Goal: Task Accomplishment & Management: Manage account settings

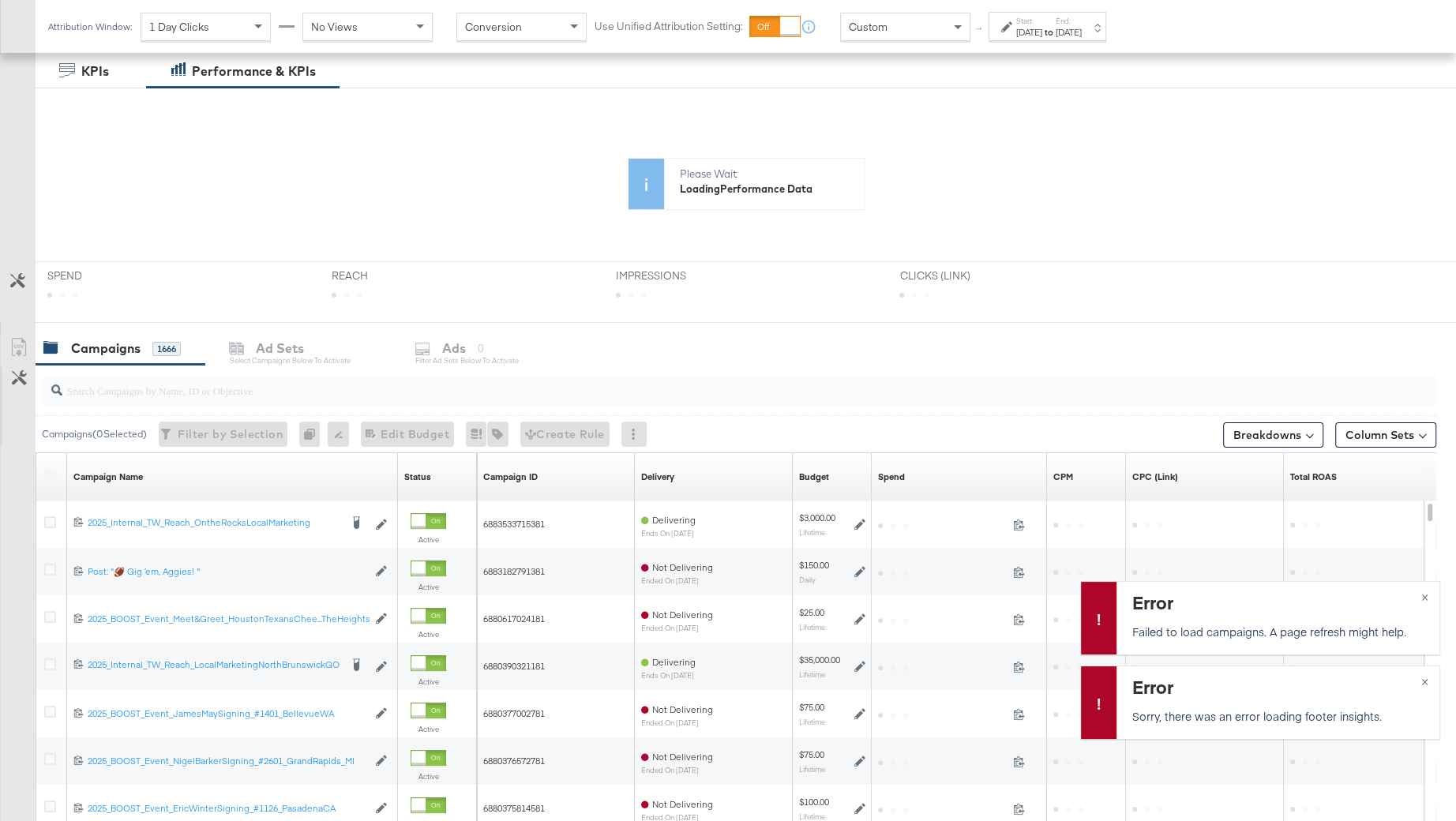
scroll to position [429, 0]
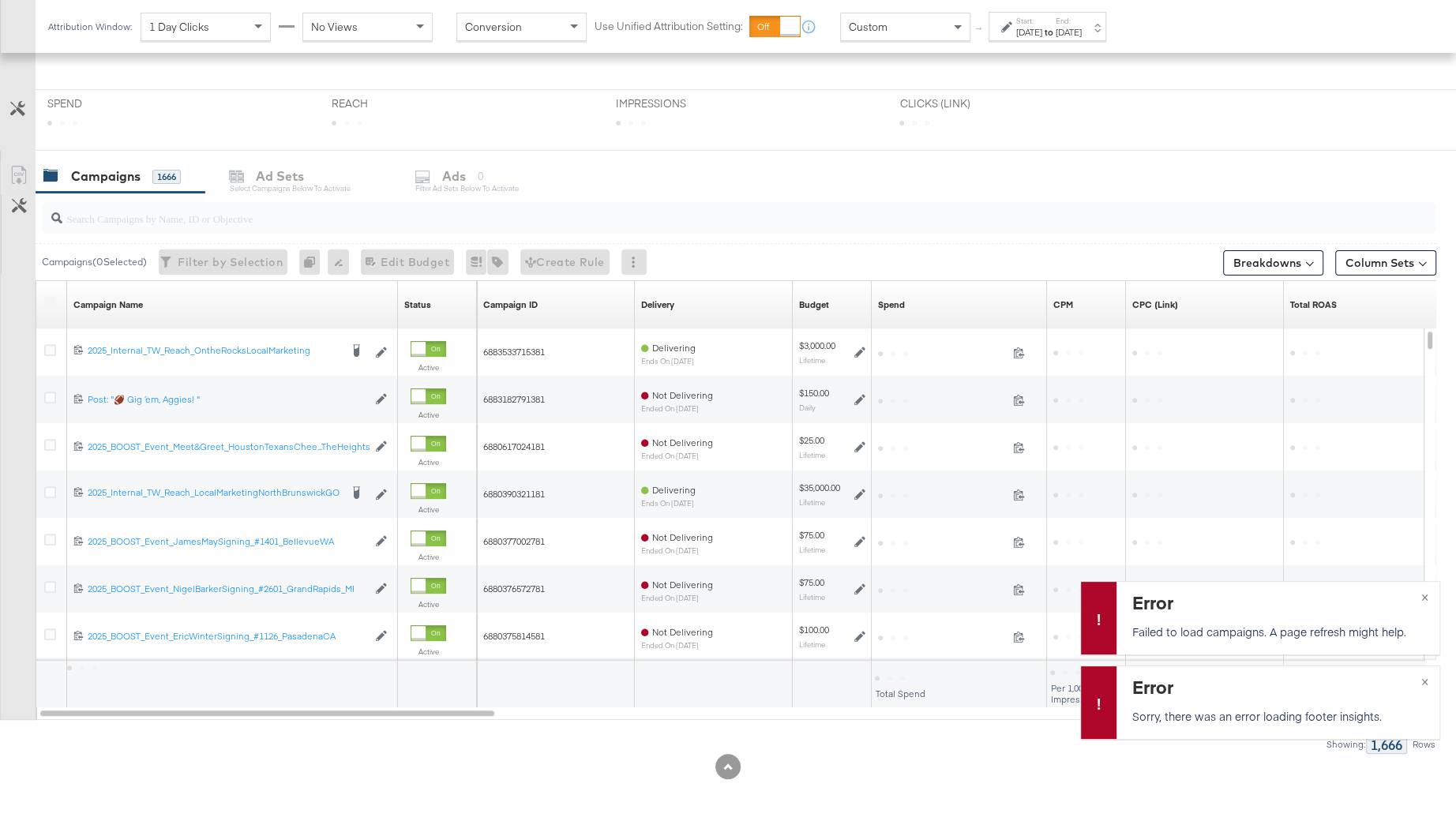
click at [162, 201] on input "search" at bounding box center [686, 211] width 1247 height 30
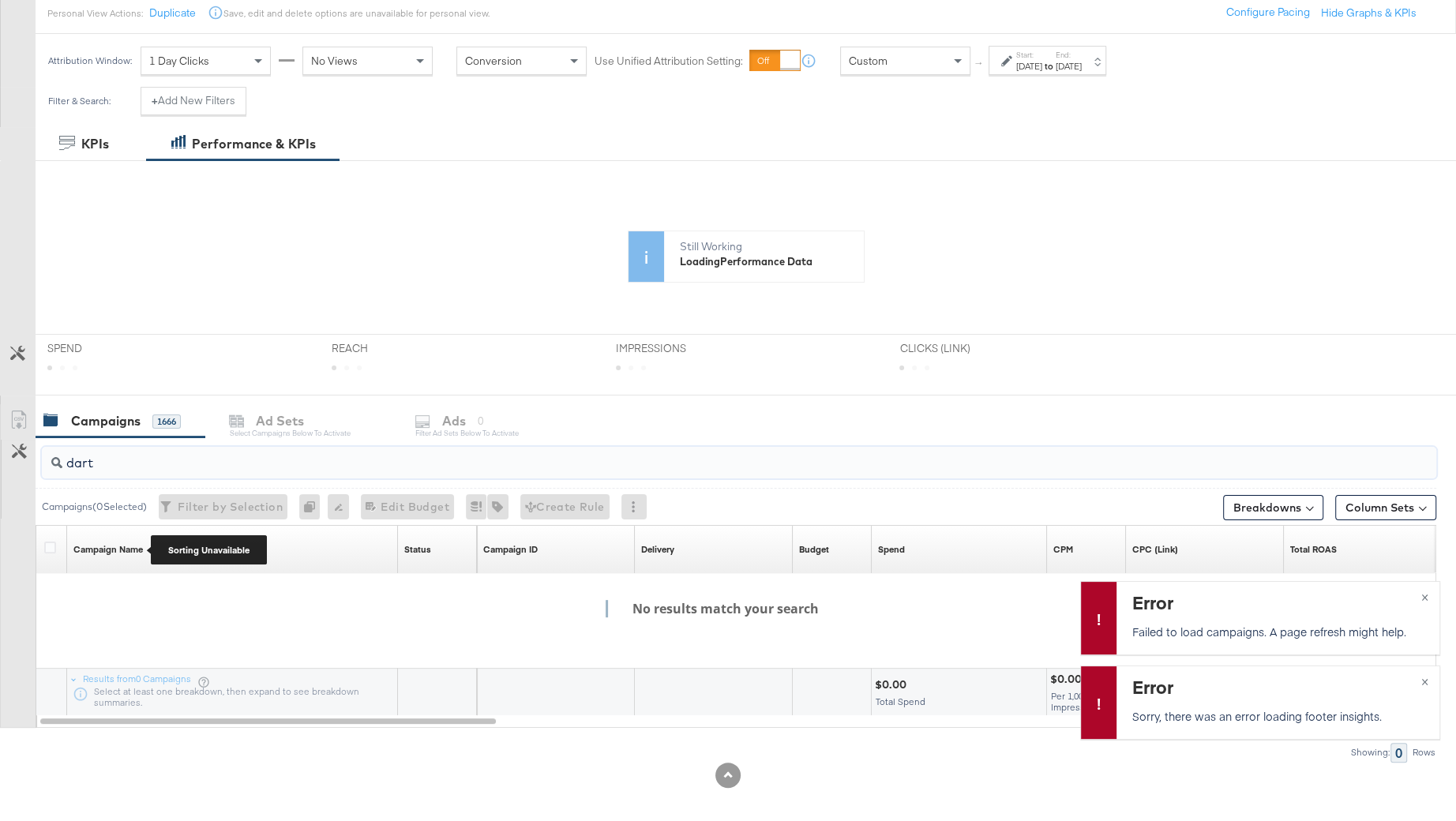
scroll to position [165, 0]
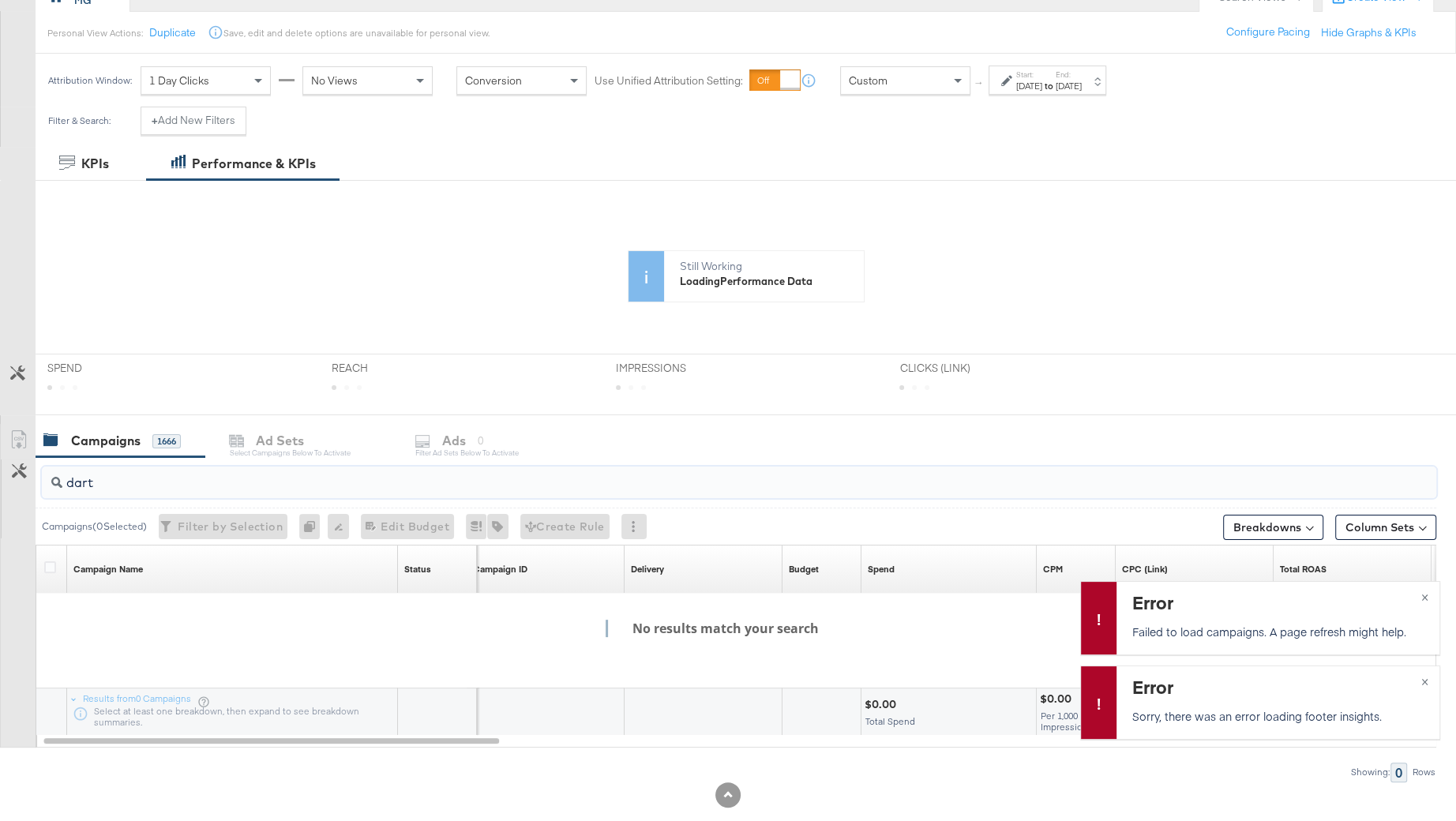
type input "dart"
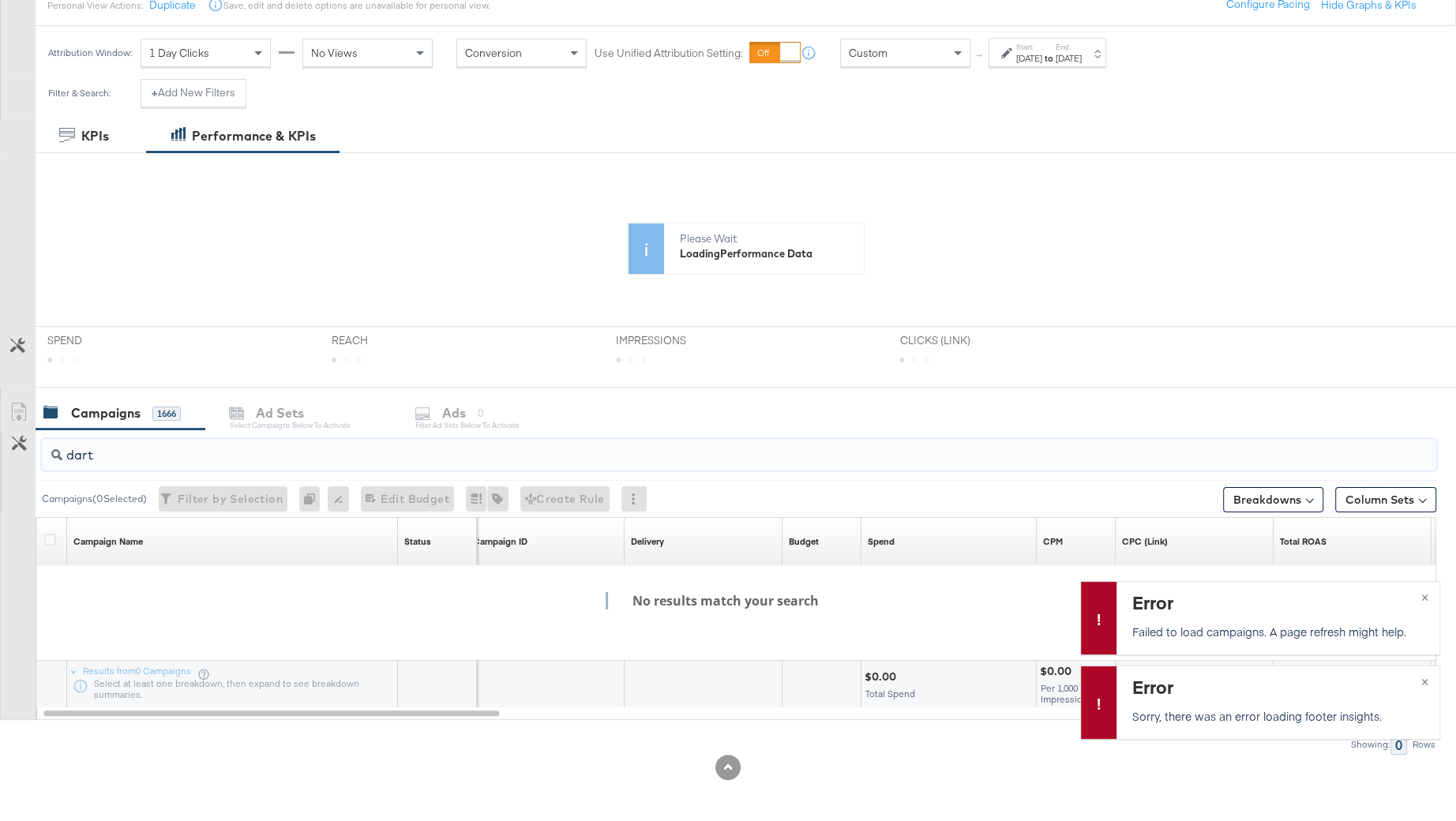
click at [133, 453] on input "dart" at bounding box center [686, 448] width 1247 height 30
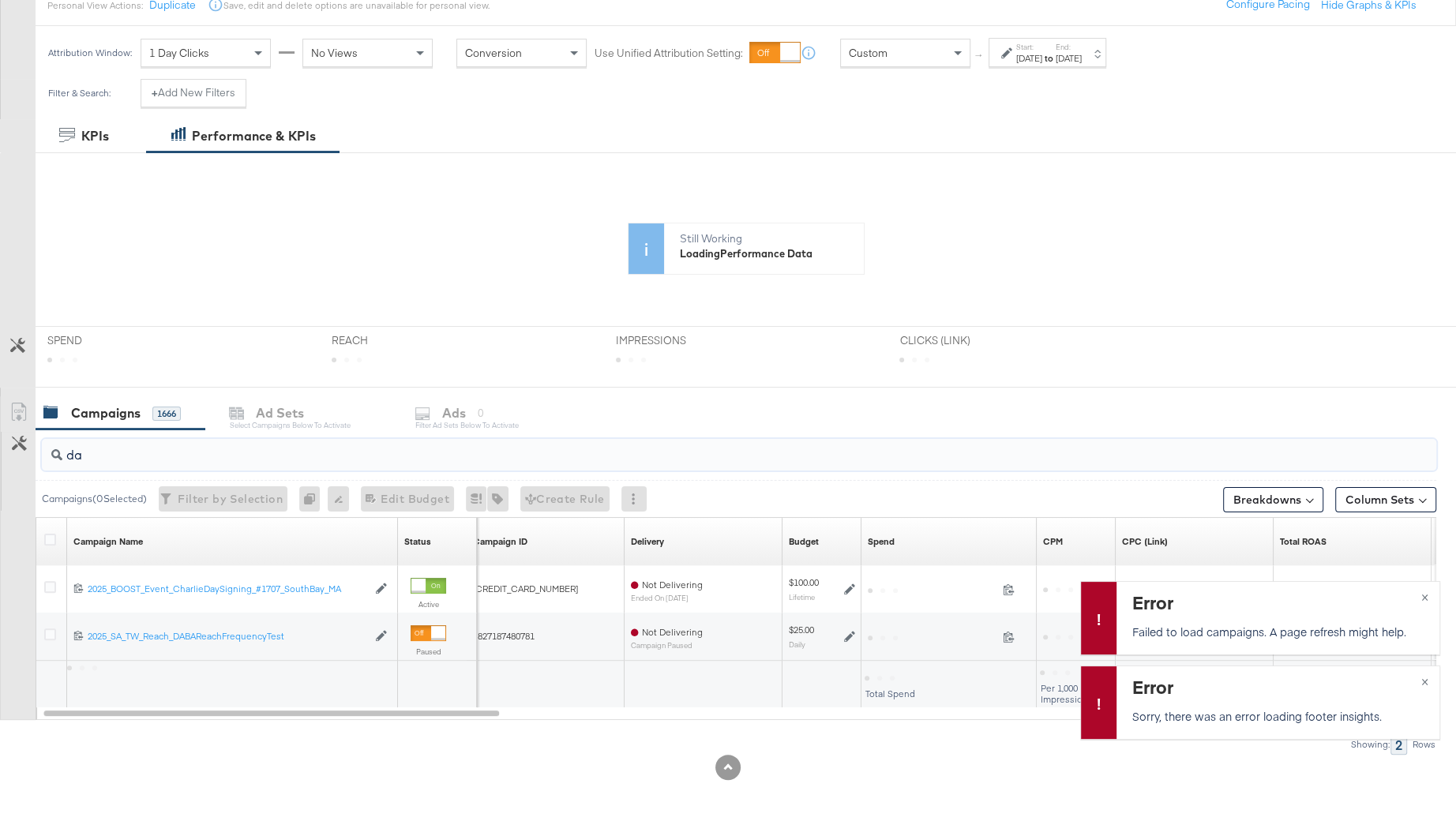
type input "d"
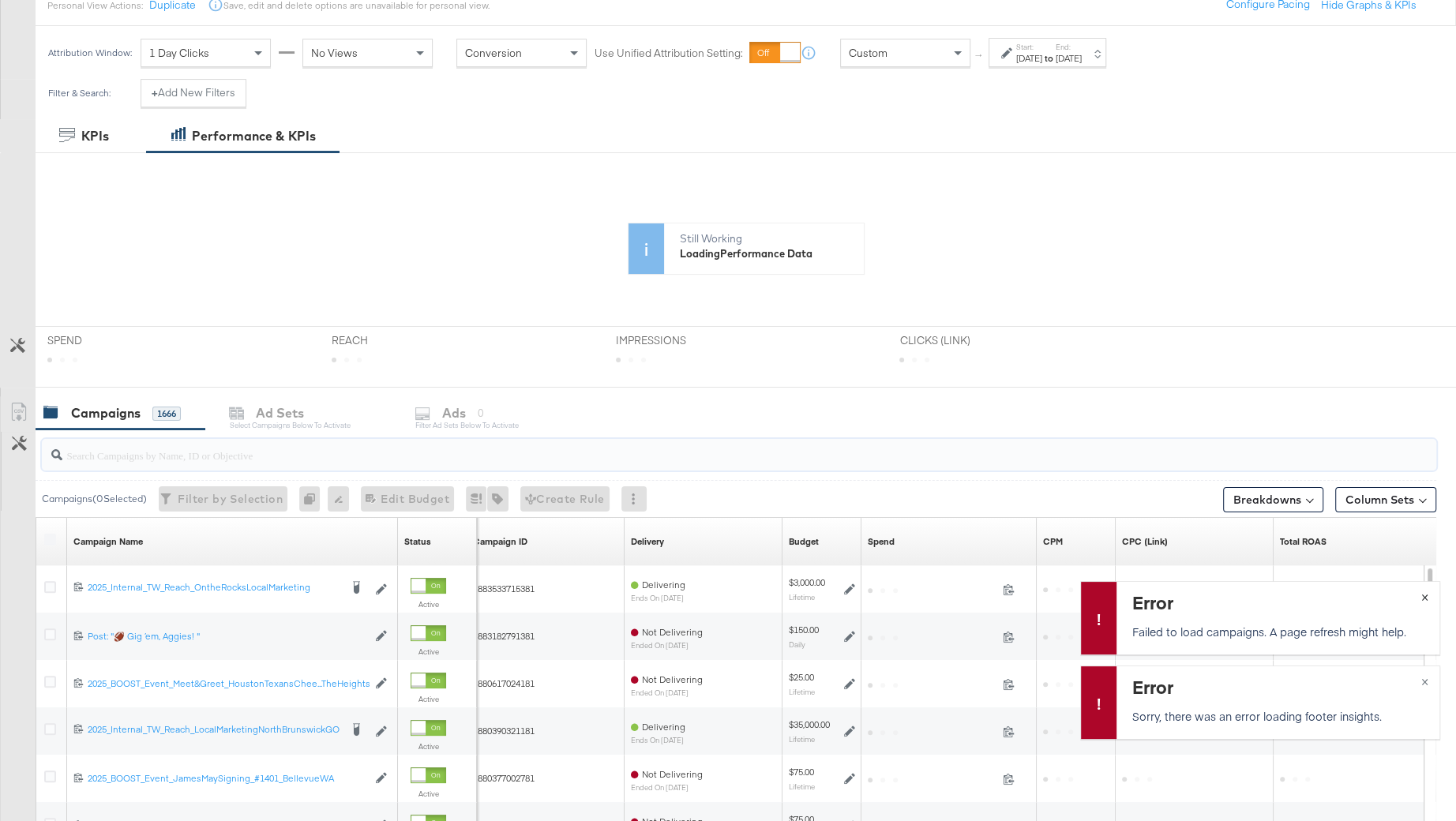
click at [1423, 592] on button "×" at bounding box center [1426, 596] width 30 height 29
click at [1427, 682] on div "Error Sorry, there was an error loading footer insights. ×" at bounding box center [1260, 702] width 360 height 73
click at [114, 459] on input "search" at bounding box center [686, 448] width 1247 height 30
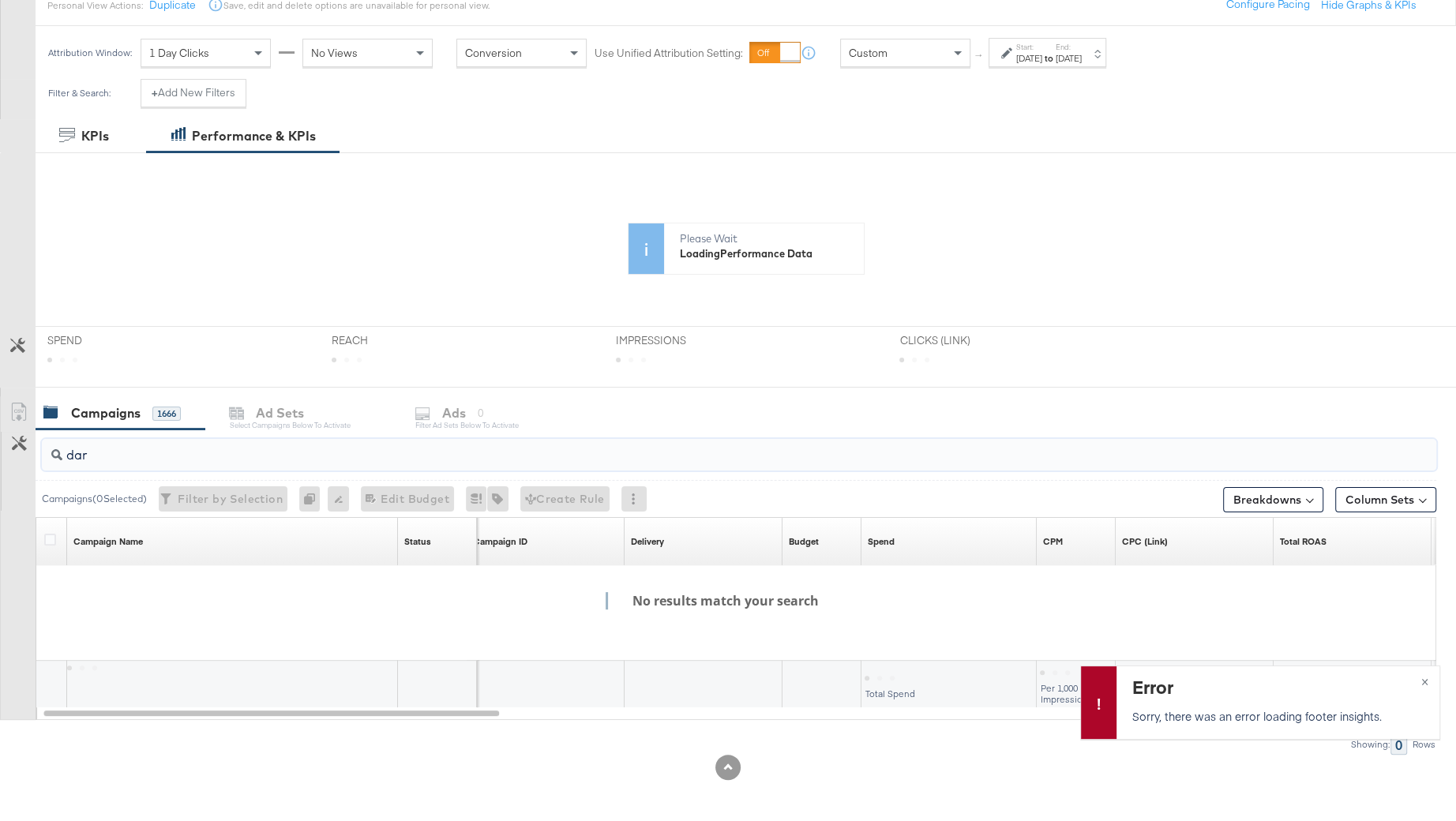
type input "dart"
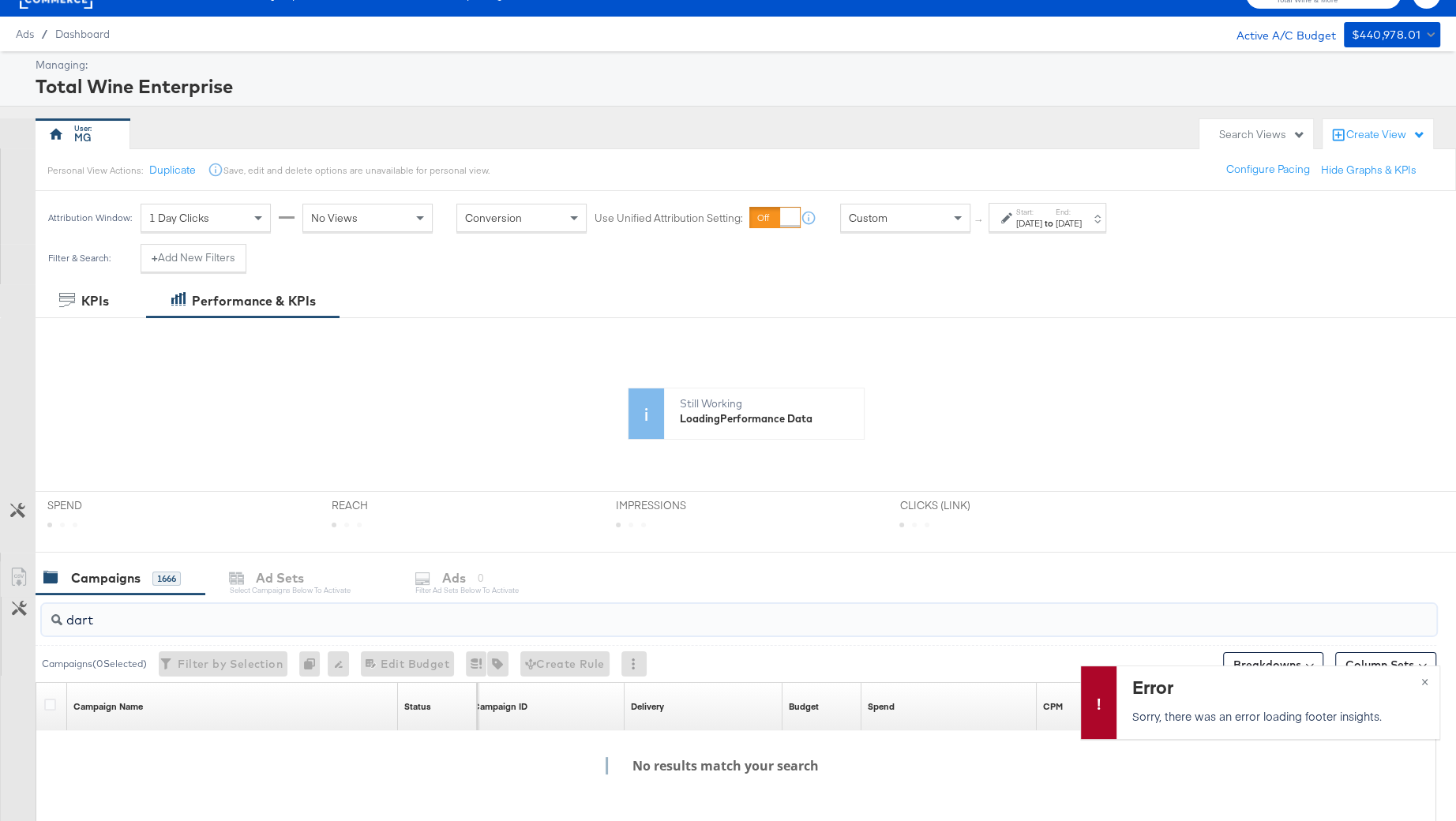
scroll to position [46, 0]
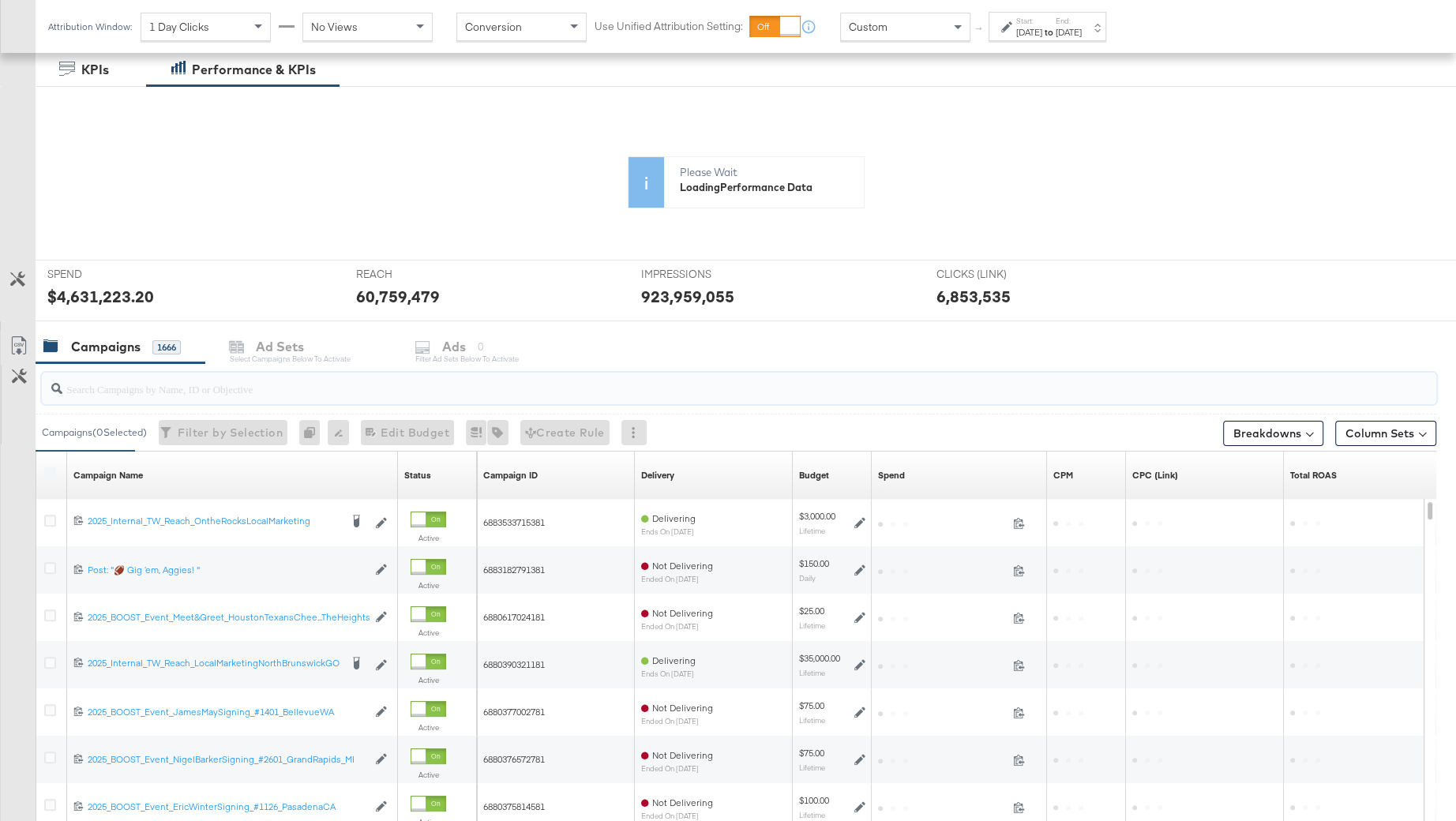
click at [131, 389] on input "search" at bounding box center [686, 381] width 1247 height 30
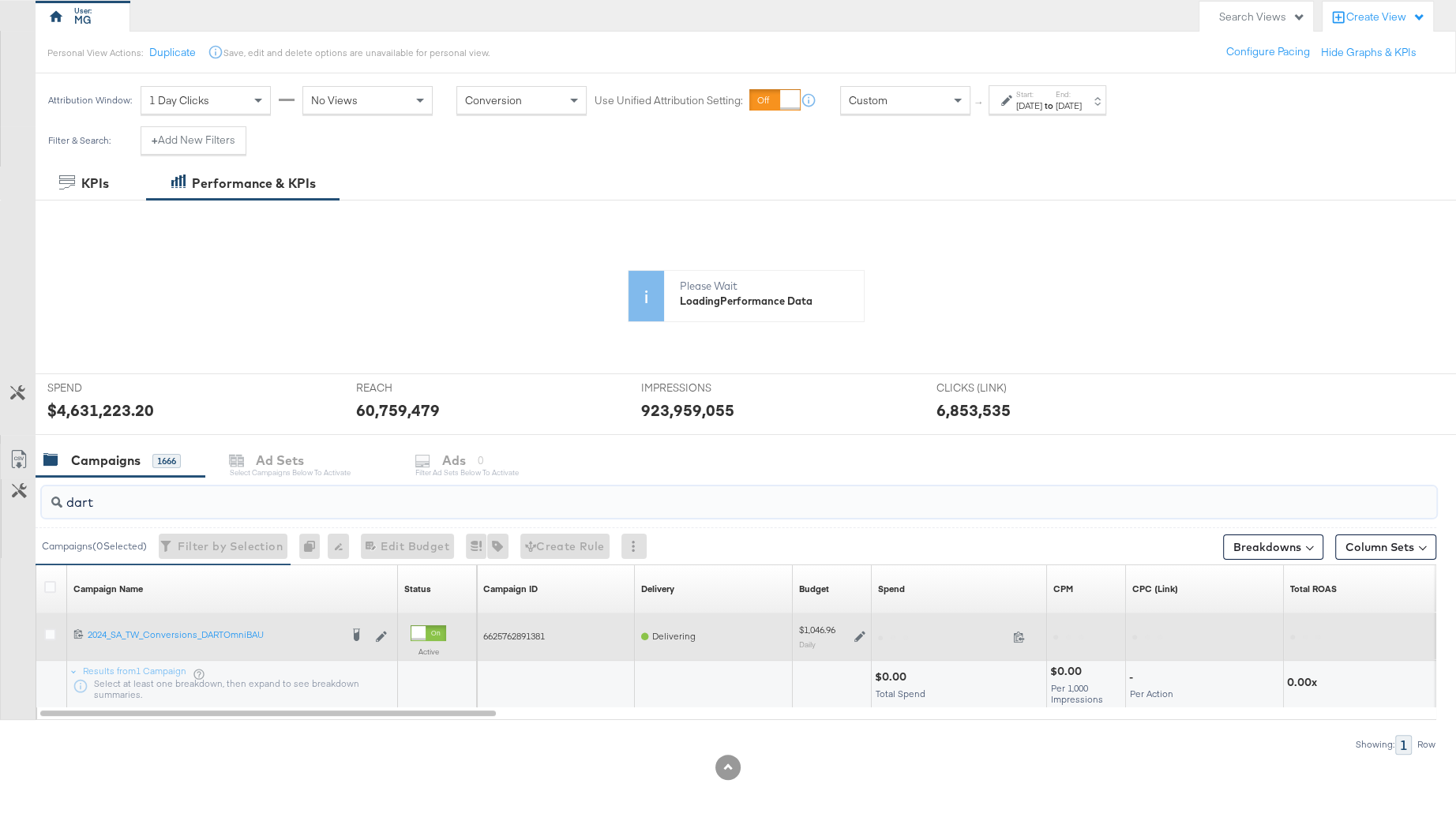
scroll to position [193, 0]
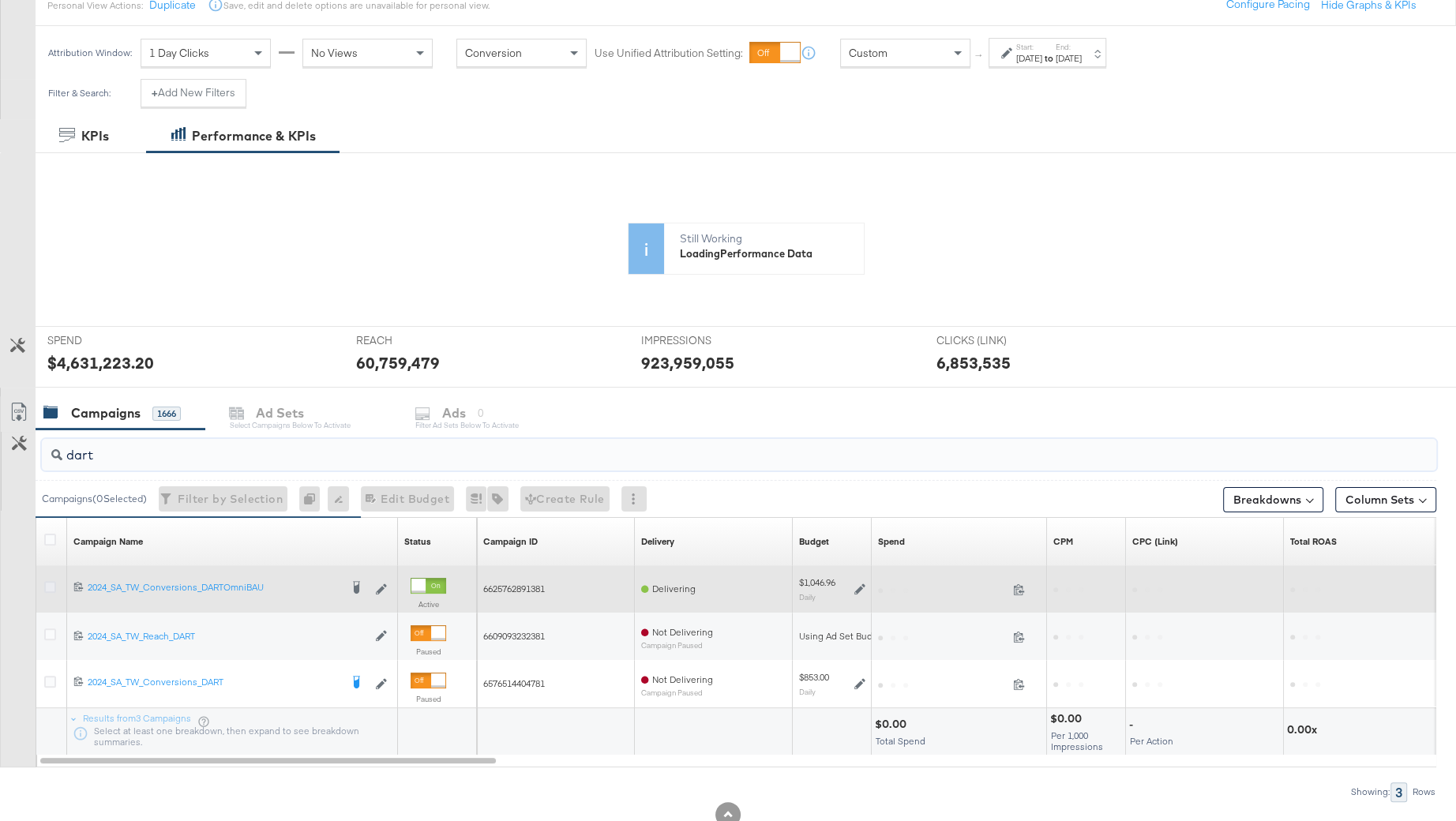
type input "dart"
click at [47, 583] on icon at bounding box center [50, 586] width 12 height 12
click at [0, 0] on input "checkbox" at bounding box center [0, 0] width 0 height 0
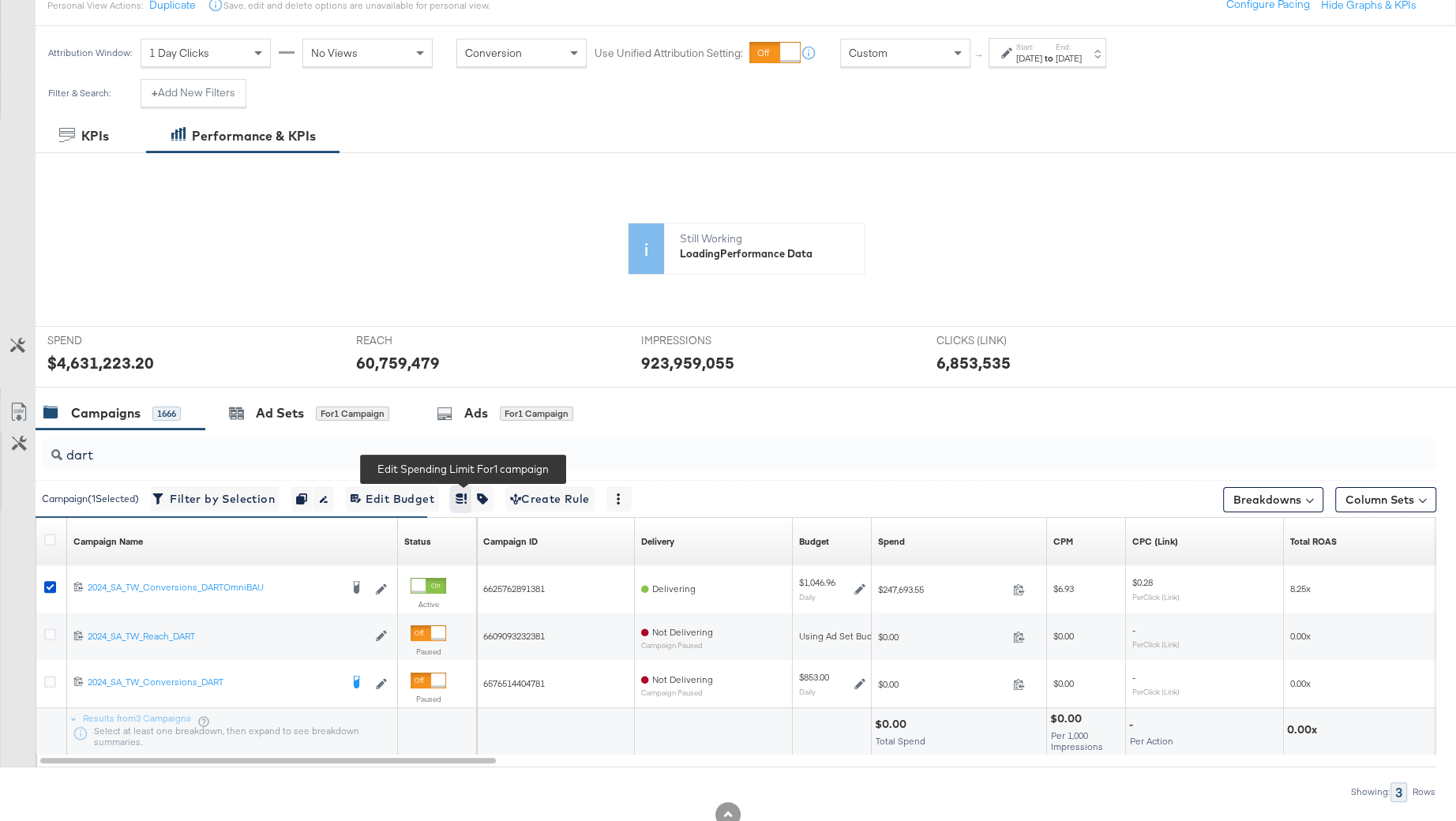
click at [456, 496] on button "button" at bounding box center [461, 499] width 21 height 25
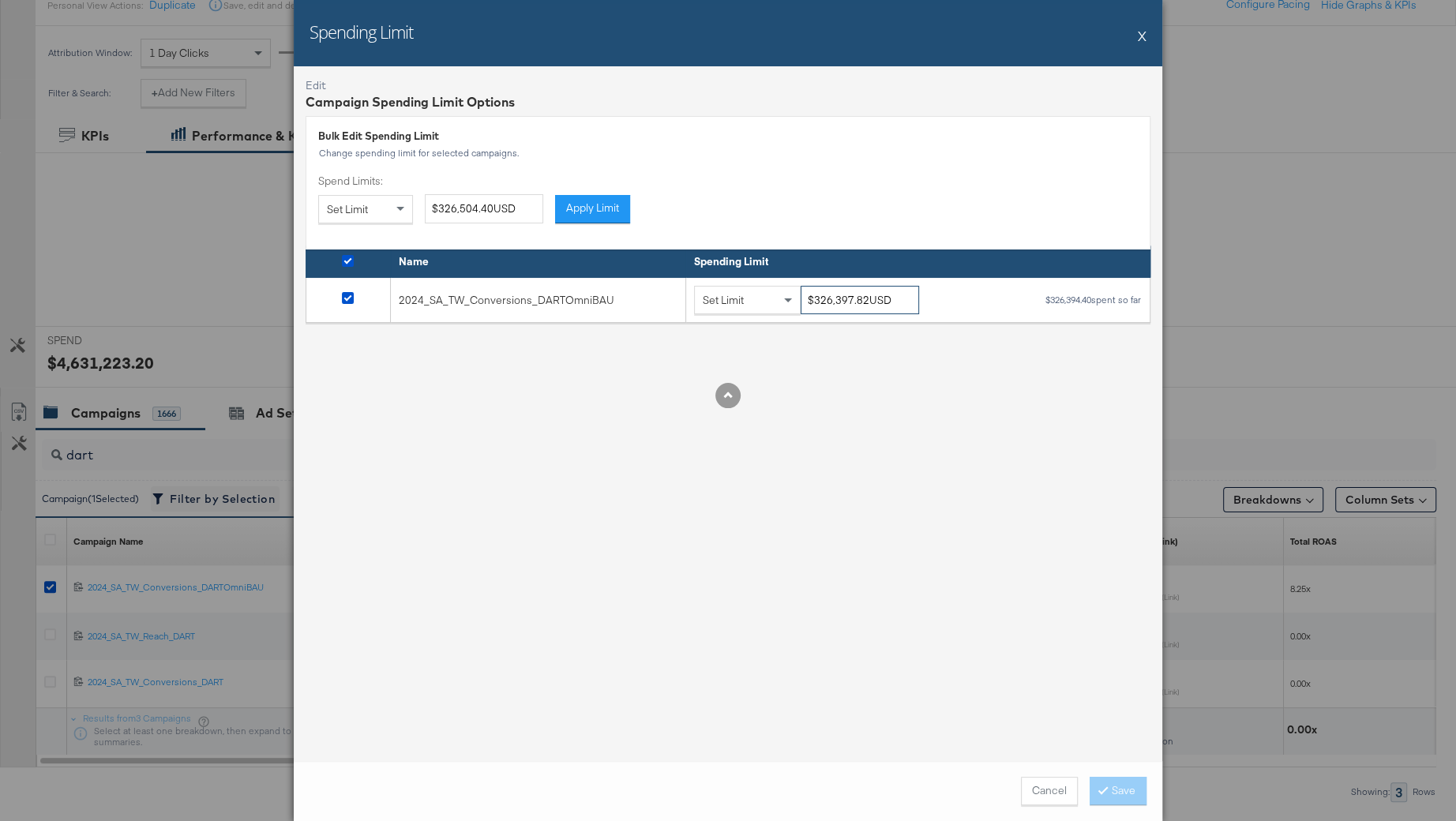
click at [829, 302] on input "$326,397.82USD" at bounding box center [860, 300] width 118 height 30
drag, startPoint x: 866, startPoint y: 300, endPoint x: 804, endPoint y: 298, distance: 62.0
click at [804, 299] on input "$326,397.82USD" at bounding box center [860, 300] width 118 height 30
paste input "64,414.09"
type input "$364,414.09USD"
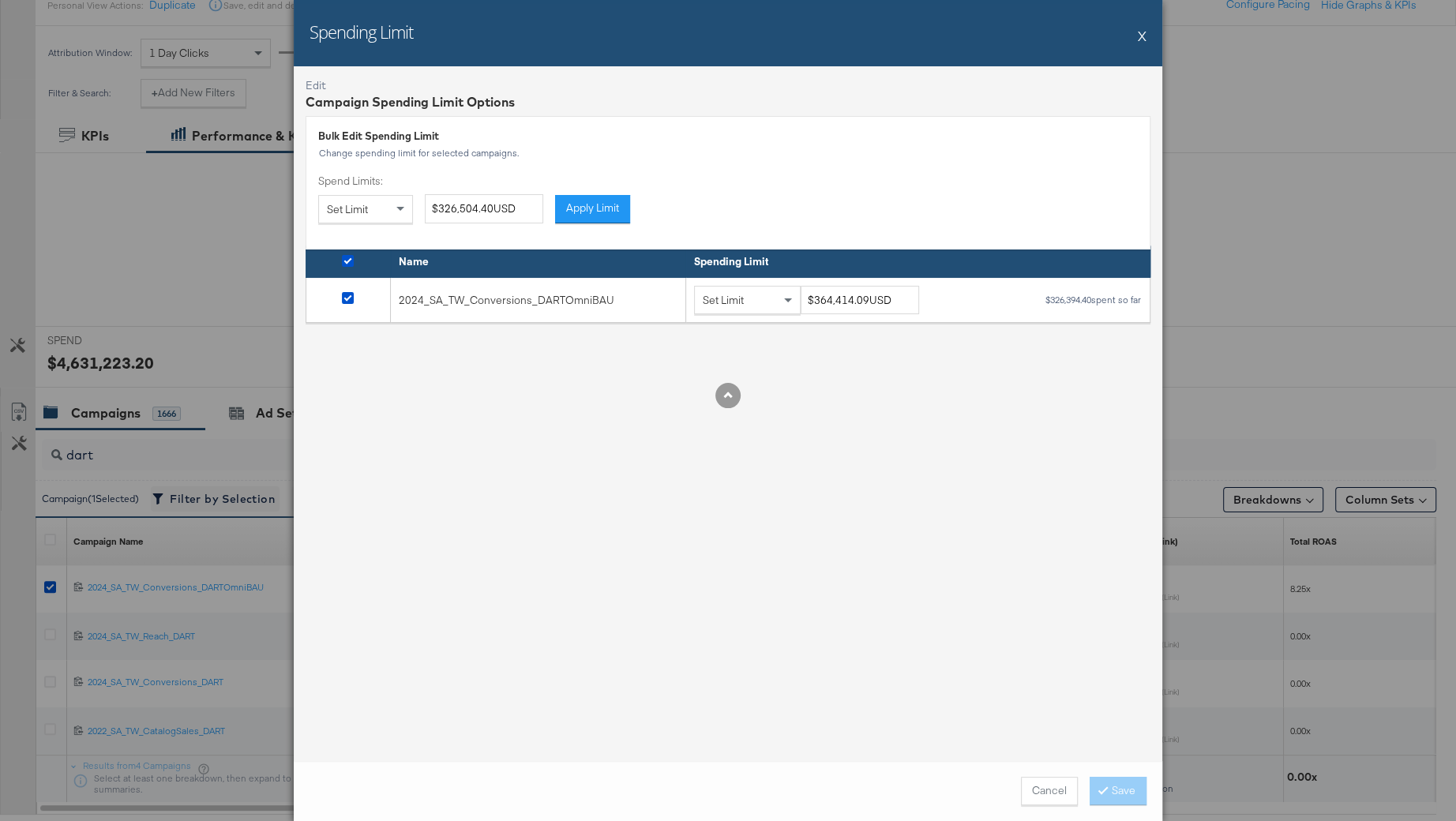
click at [877, 391] on div at bounding box center [728, 395] width 845 height 25
click at [1119, 782] on button "Save" at bounding box center [1119, 791] width 57 height 29
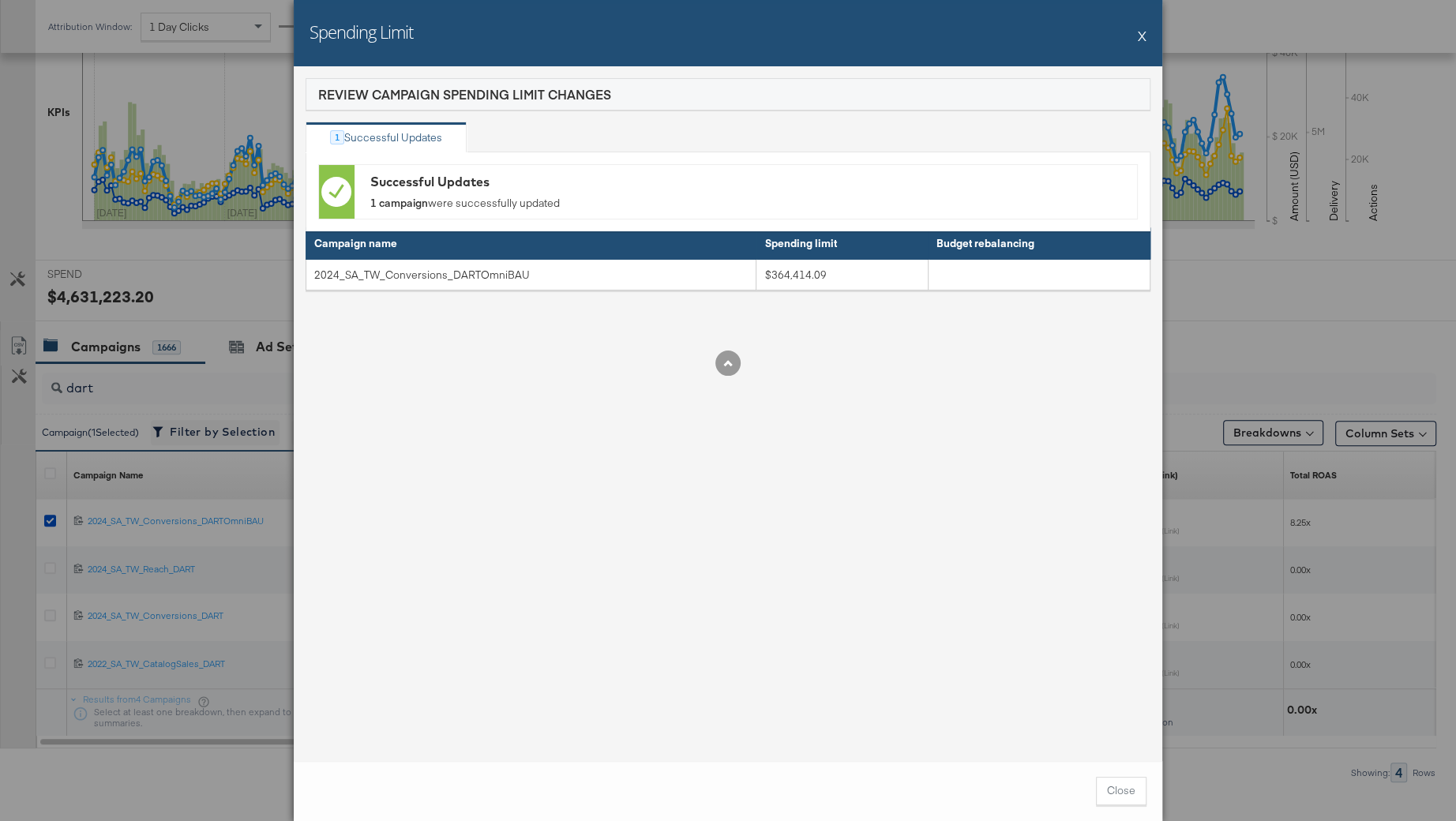
scroll to position [410, 0]
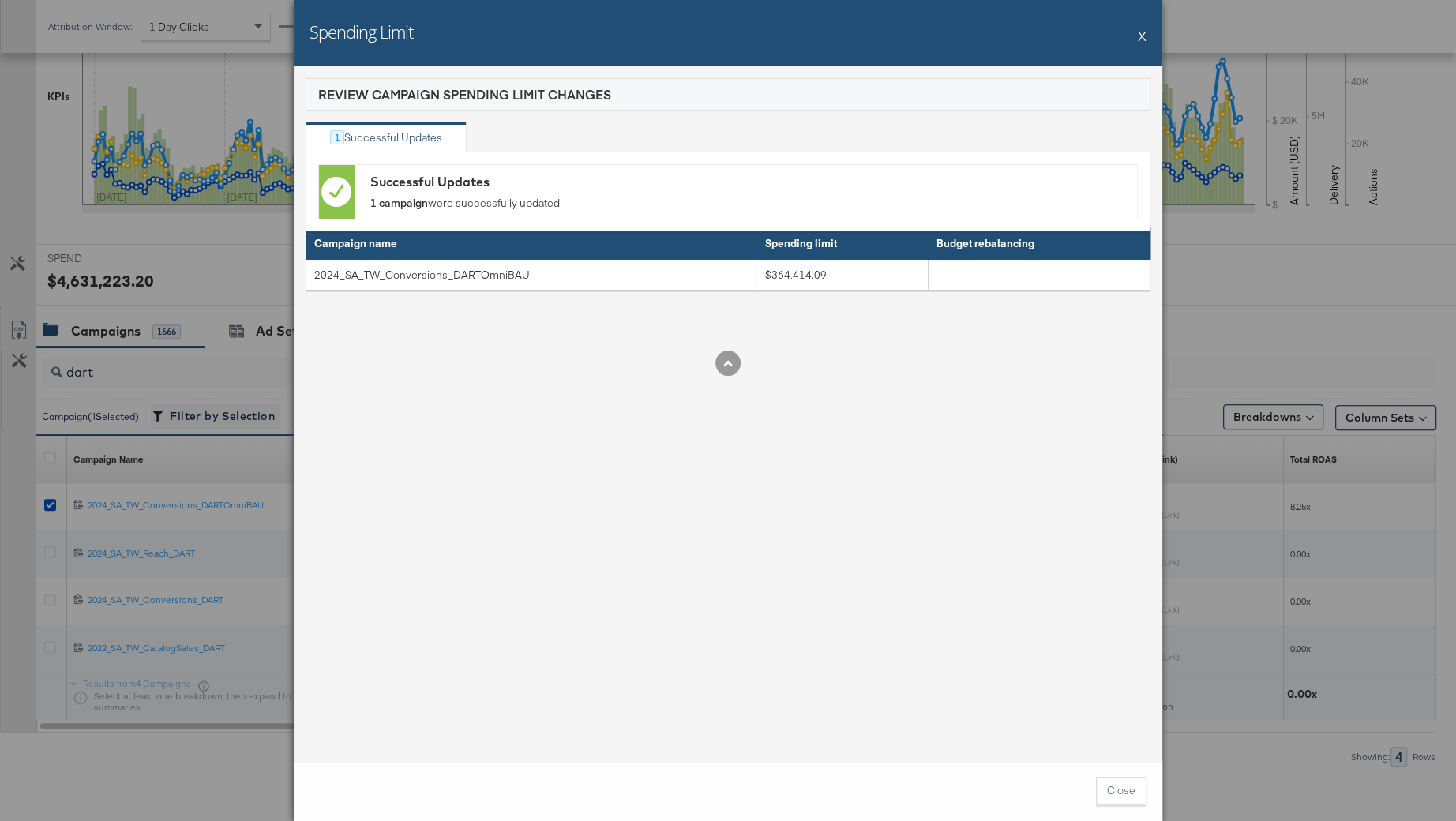
click at [1143, 30] on button "X" at bounding box center [1142, 35] width 8 height 31
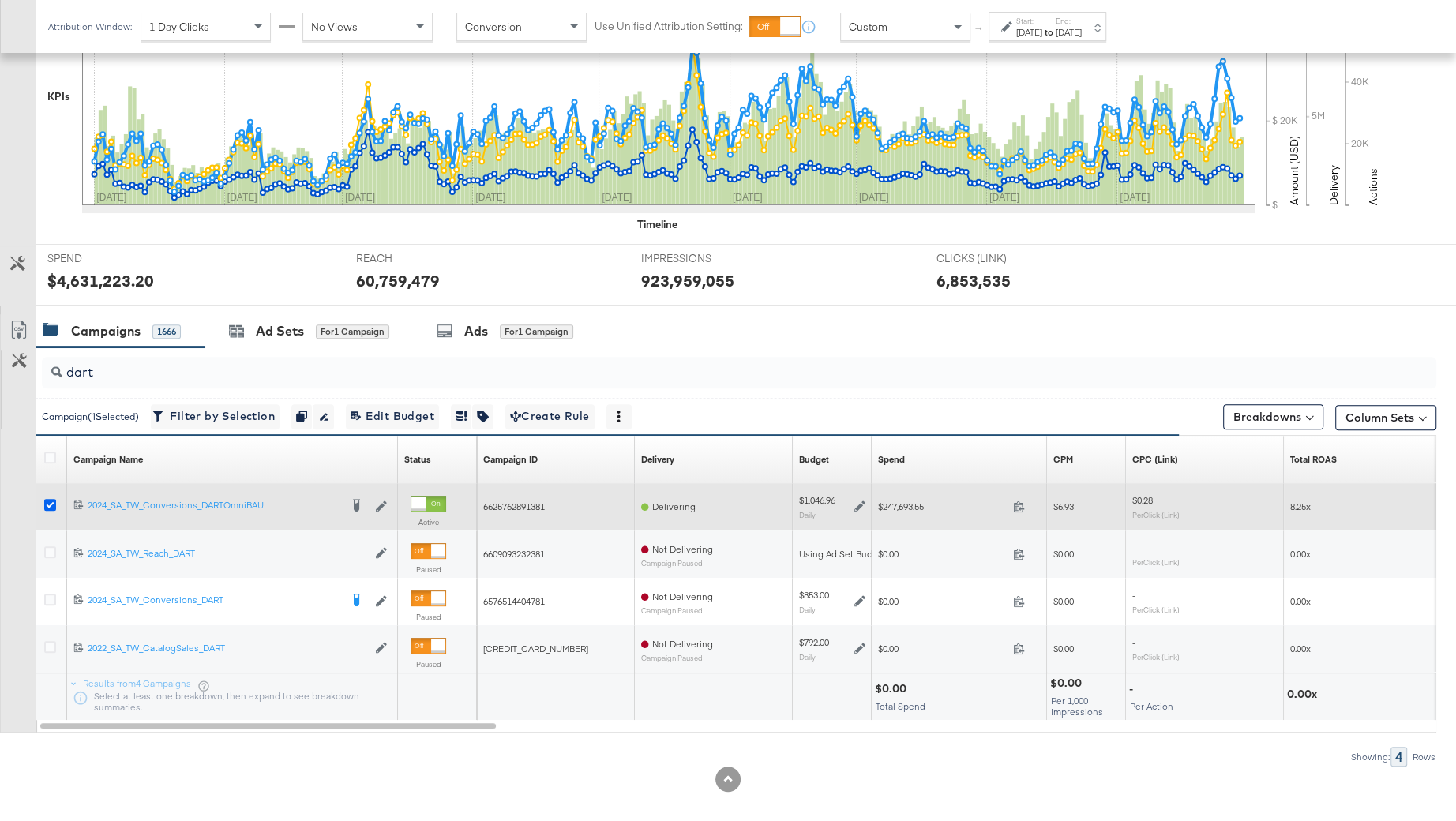
click at [50, 501] on icon at bounding box center [50, 504] width 12 height 12
click at [0, 0] on input "checkbox" at bounding box center [0, 0] width 0 height 0
click at [47, 501] on icon at bounding box center [50, 504] width 12 height 12
click at [0, 0] on input "checkbox" at bounding box center [0, 0] width 0 height 0
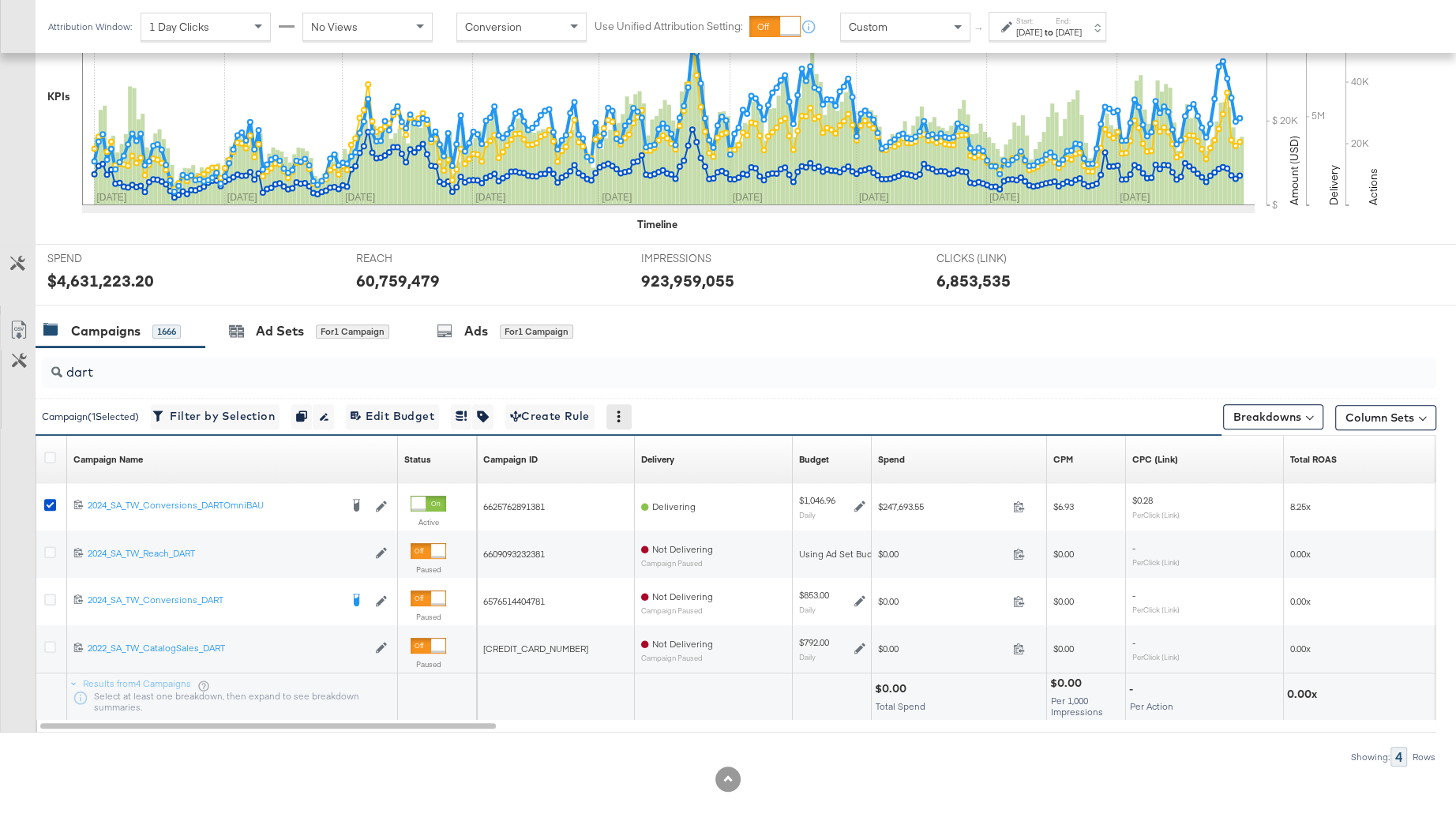
click at [631, 421] on div at bounding box center [618, 417] width 25 height 25
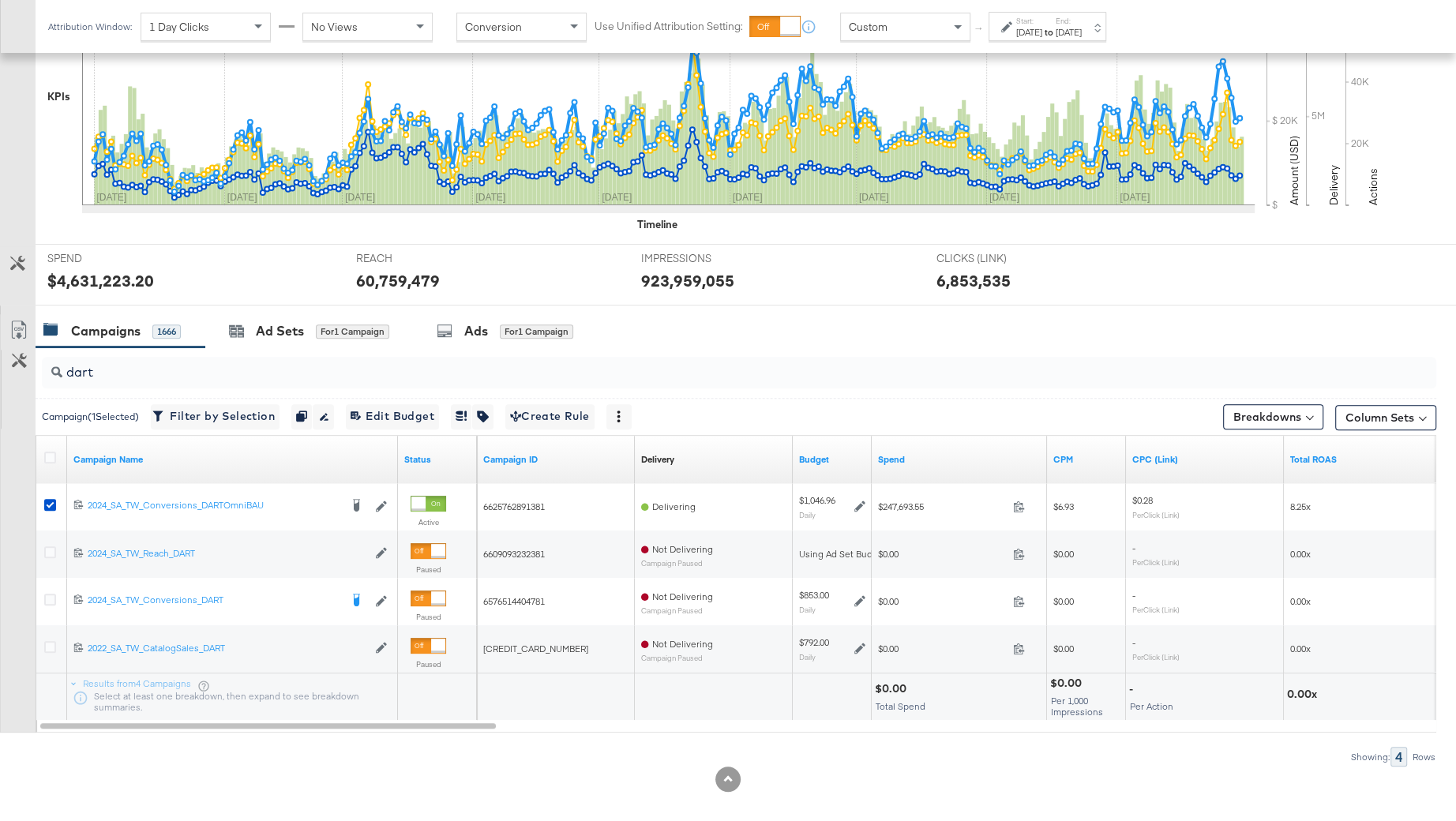
scroll to position [421, 0]
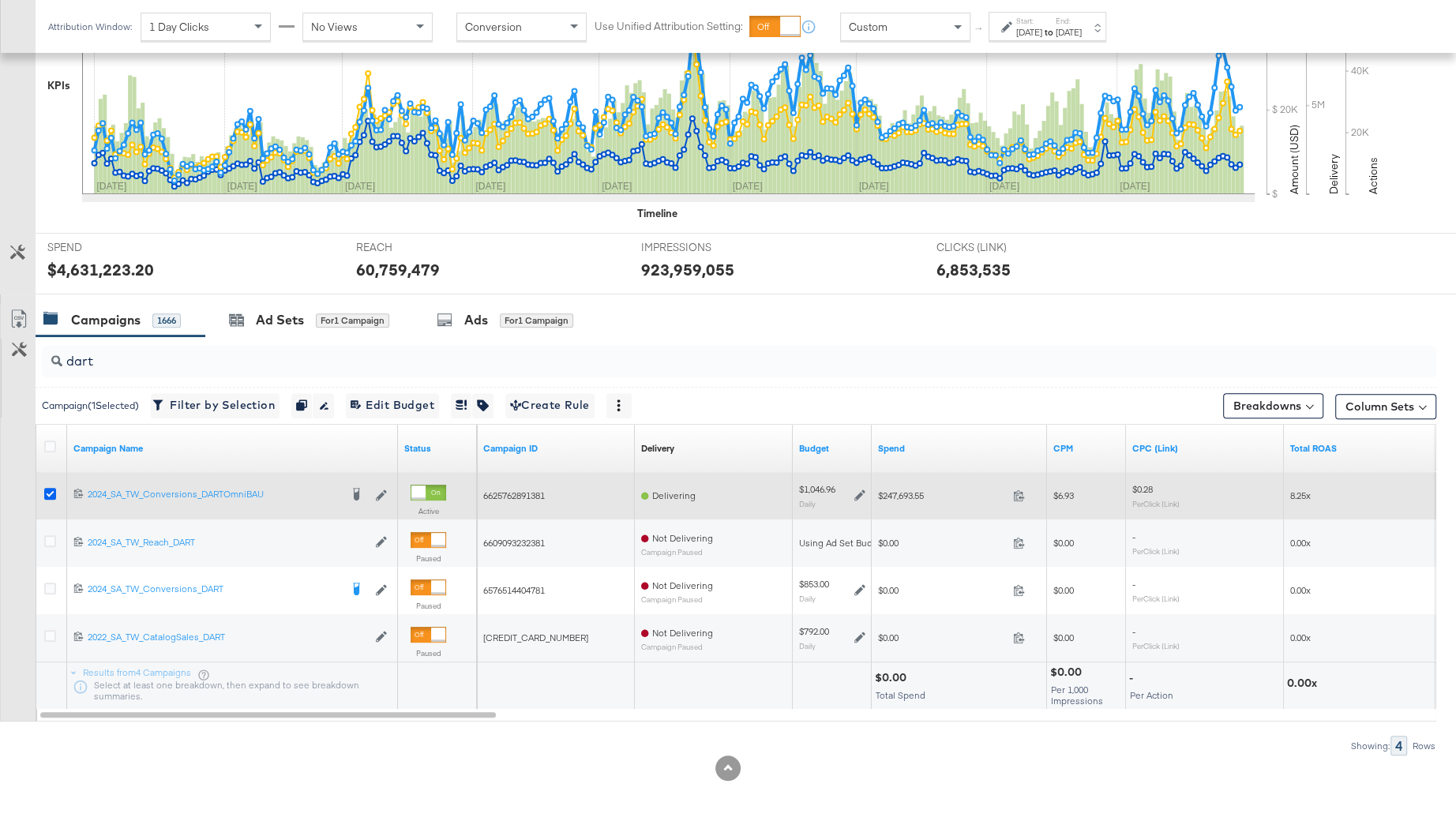
click at [46, 491] on icon at bounding box center [50, 493] width 12 height 12
click at [0, 0] on input "checkbox" at bounding box center [0, 0] width 0 height 0
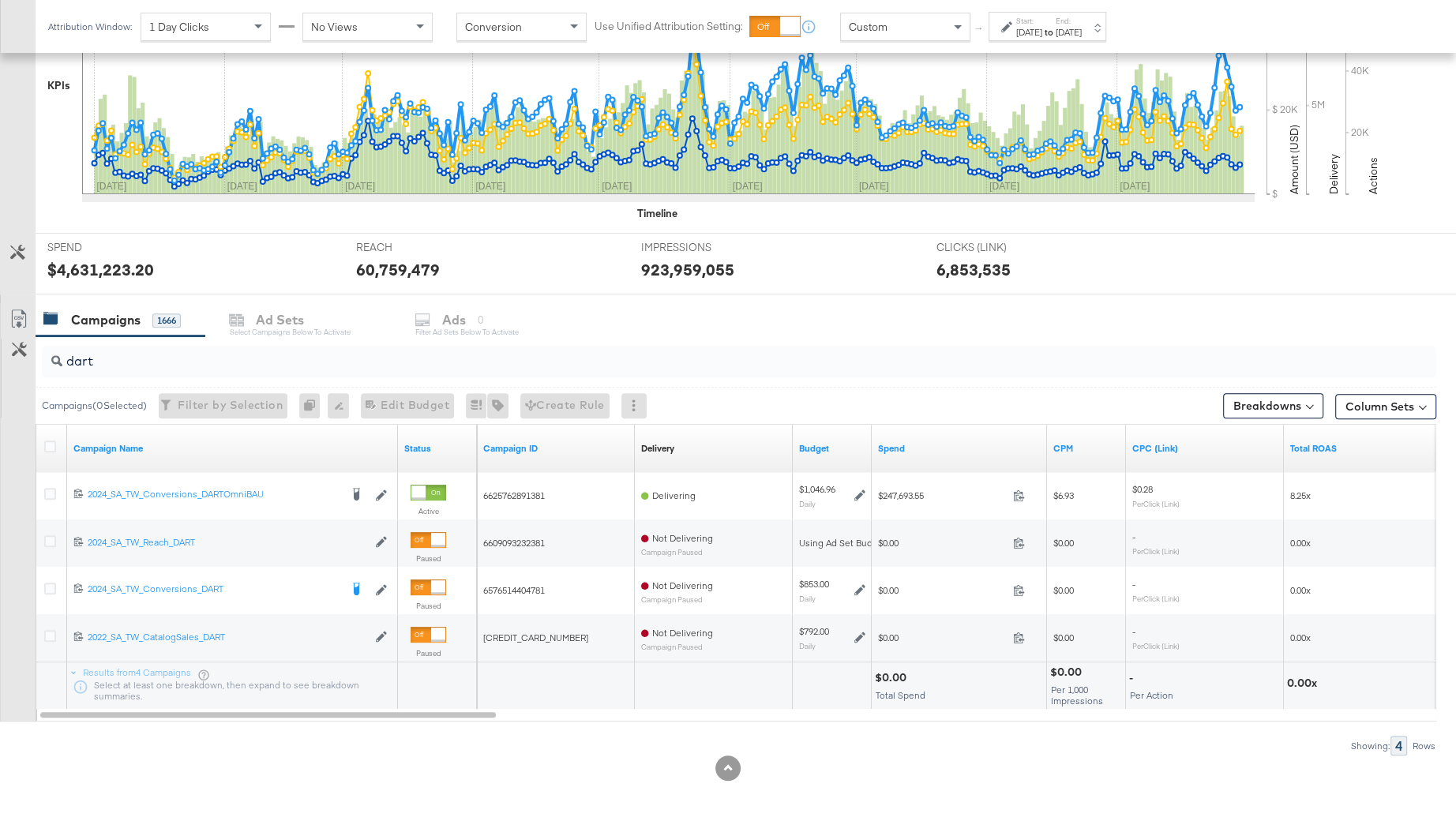
click at [100, 359] on input "dart" at bounding box center [686, 355] width 1247 height 30
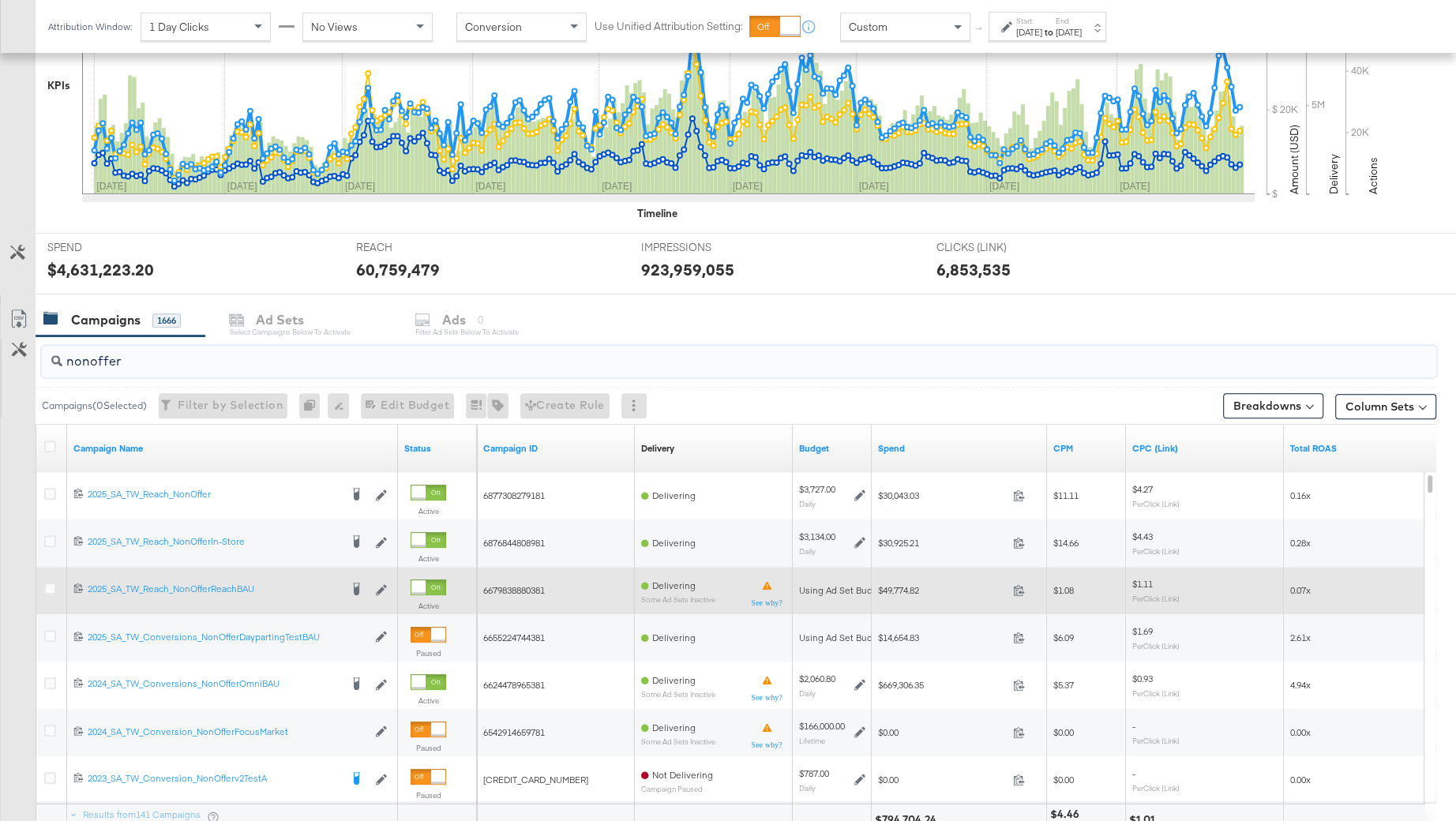
scroll to position [417, 0]
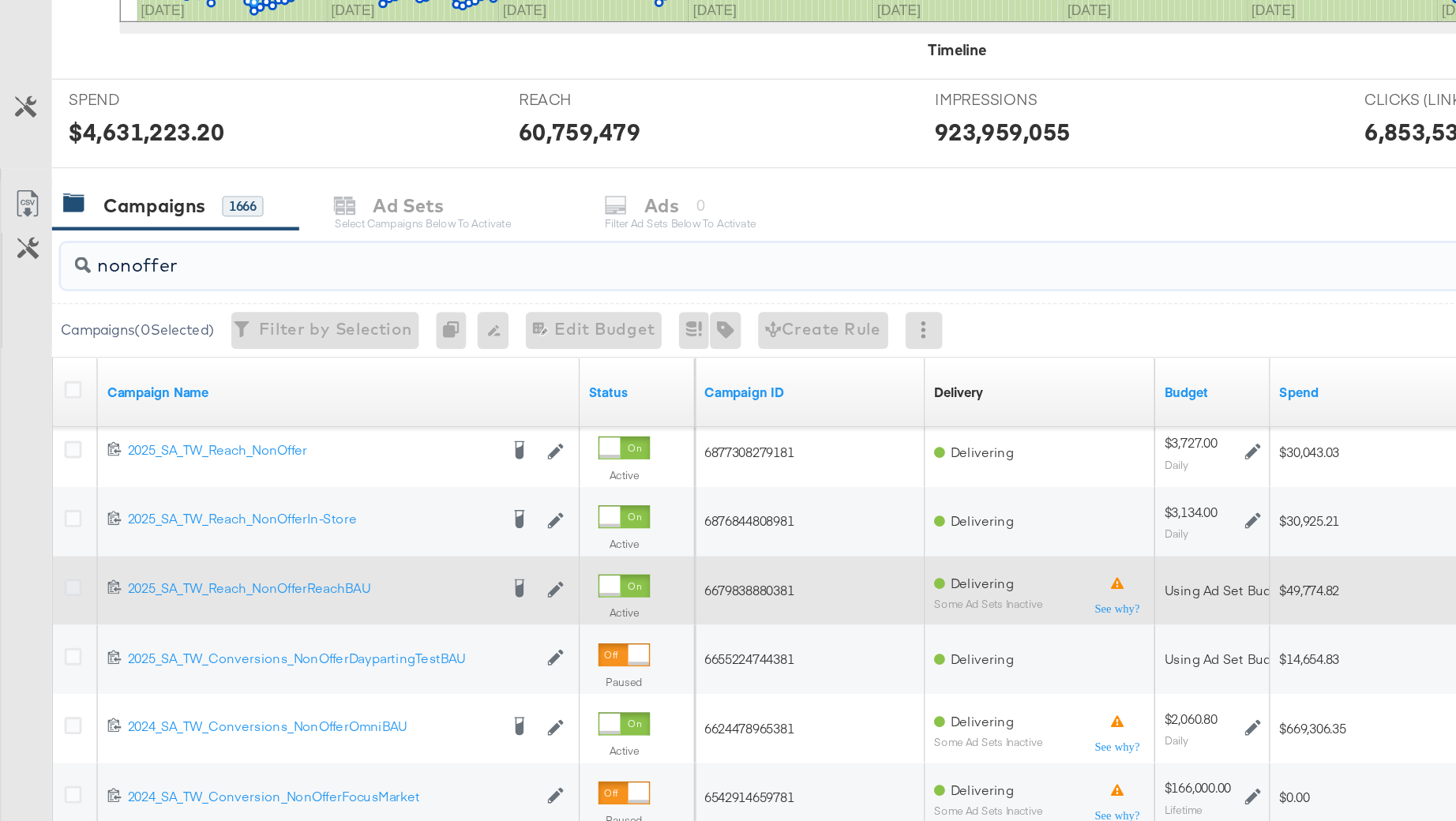
type input "nonoffer"
click at [47, 580] on icon at bounding box center [50, 586] width 12 height 12
click at [0, 0] on input "checkbox" at bounding box center [0, 0] width 0 height 0
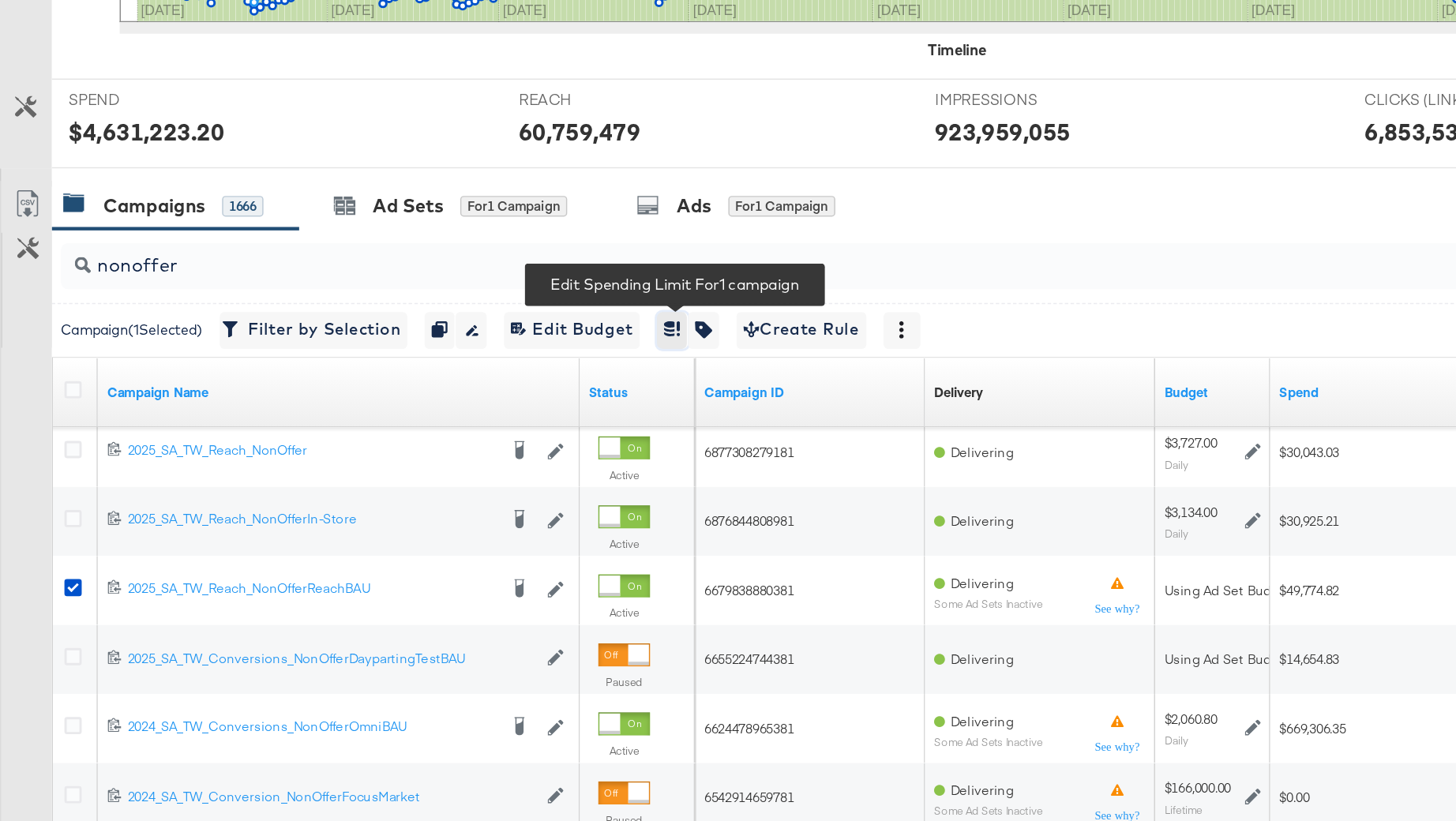
click at [464, 407] on icon "button" at bounding box center [459, 408] width 8 height 10
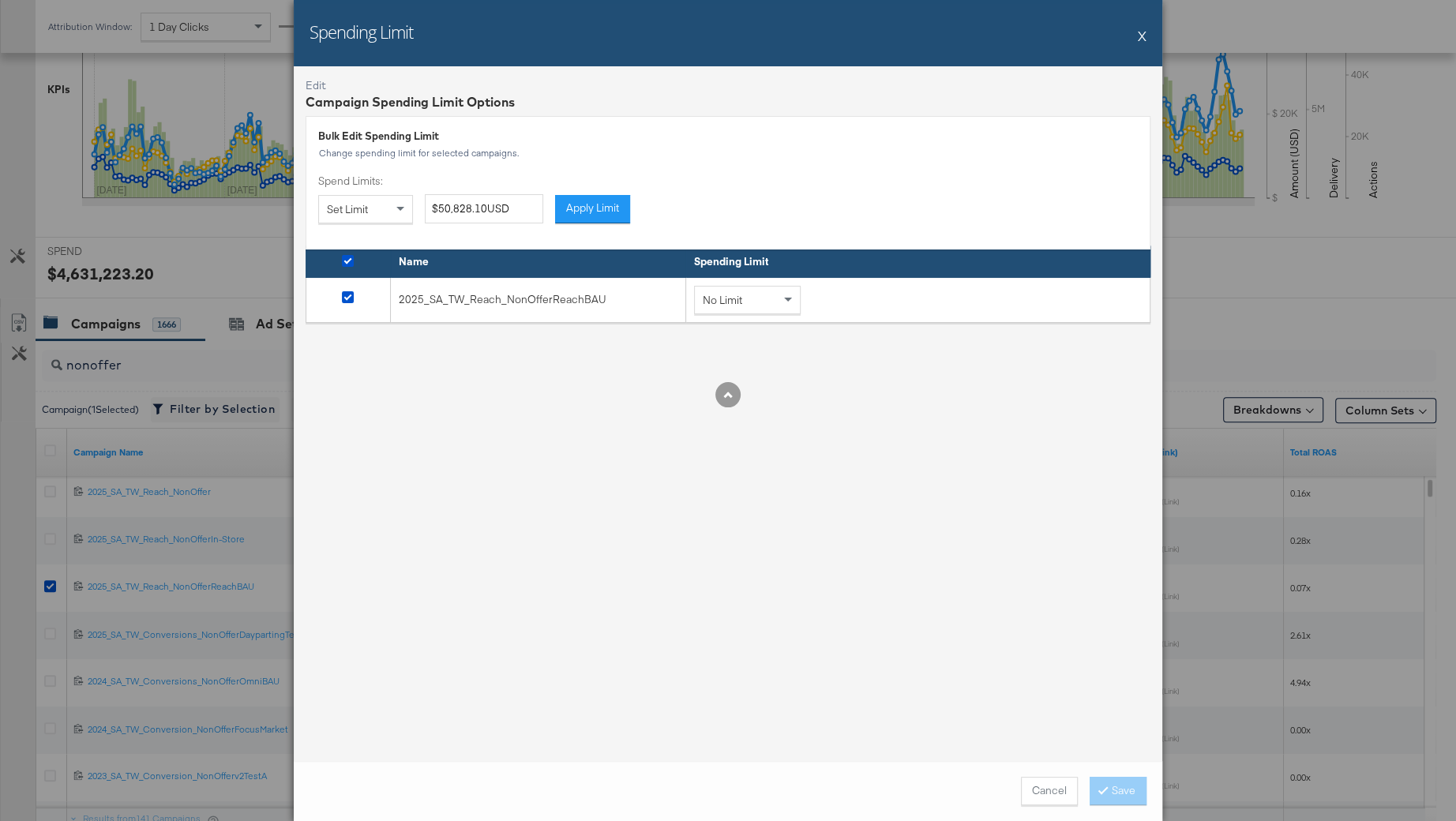
click at [766, 302] on div "No Limit" at bounding box center [747, 299] width 105 height 27
click at [1134, 41] on div "Spending Limit X" at bounding box center [728, 33] width 868 height 66
click at [1137, 34] on div "Spending Limit X" at bounding box center [728, 33] width 868 height 66
click at [1138, 41] on div "Spending Limit X" at bounding box center [728, 33] width 868 height 66
click at [1141, 40] on button "X" at bounding box center [1142, 35] width 8 height 31
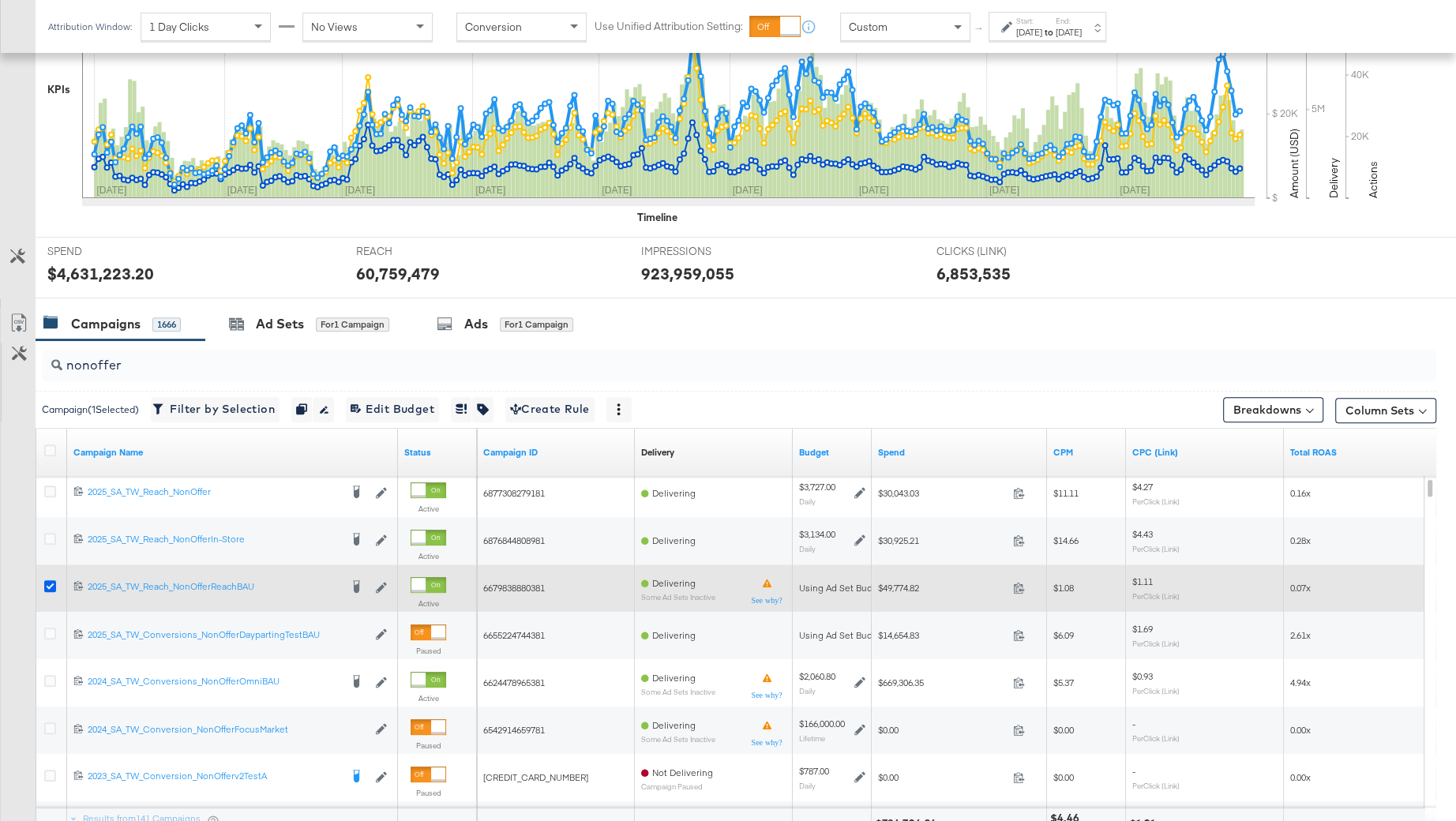
click at [49, 585] on icon at bounding box center [50, 586] width 12 height 12
click at [0, 0] on input "checkbox" at bounding box center [0, 0] width 0 height 0
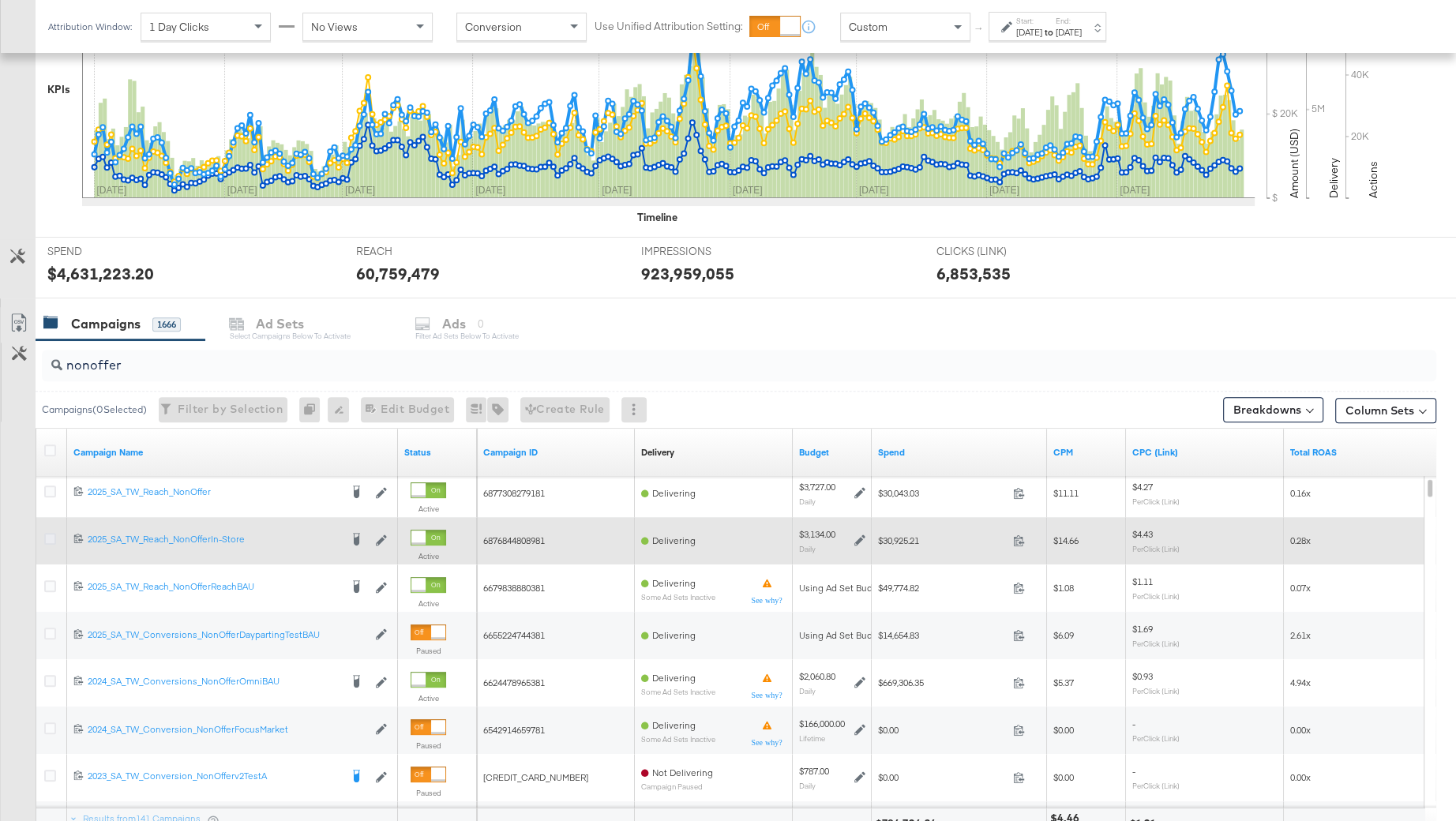
click at [52, 533] on icon at bounding box center [50, 538] width 12 height 12
click at [0, 0] on input "checkbox" at bounding box center [0, 0] width 0 height 0
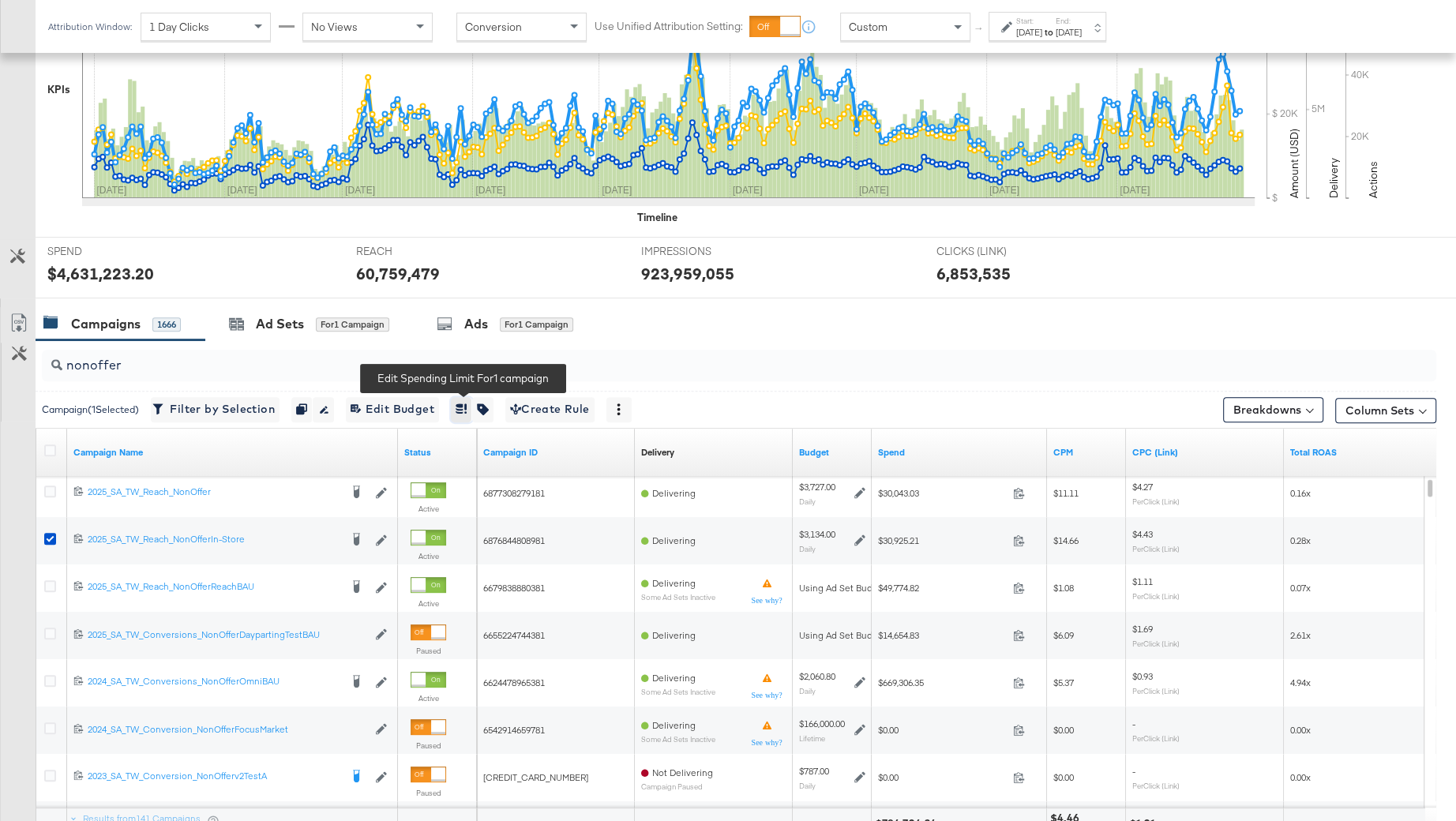
click at [470, 398] on button "button" at bounding box center [461, 409] width 21 height 25
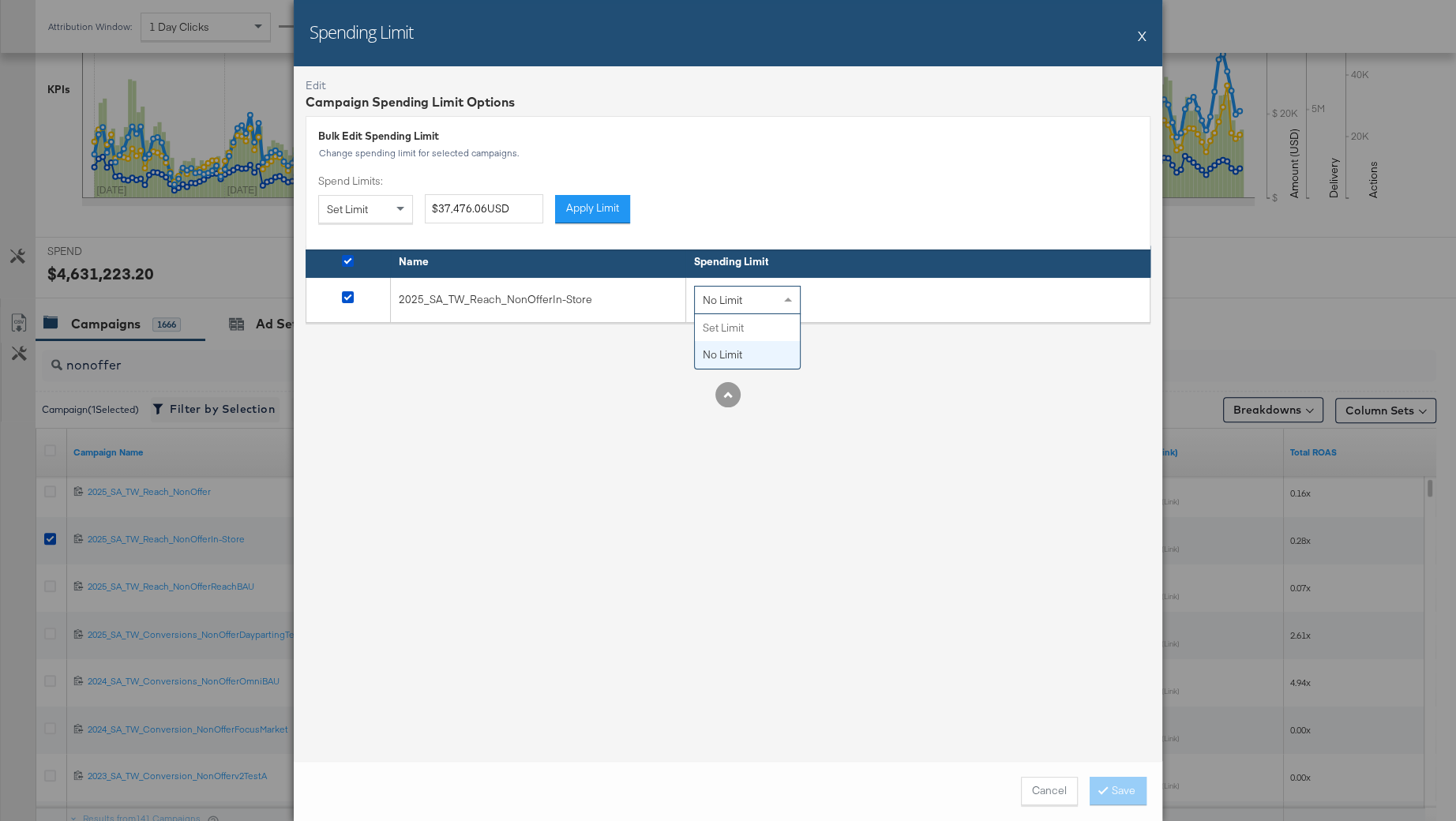
click at [769, 304] on div "No Limit" at bounding box center [747, 299] width 105 height 27
drag, startPoint x: 856, startPoint y: 301, endPoint x: 814, endPoint y: 301, distance: 42.0
click at [814, 301] on input "$37,476.06USD" at bounding box center [860, 300] width 118 height 30
click at [864, 302] on input "$40,000.006USD" at bounding box center [860, 300] width 118 height 30
type input "$40,000.00USD"
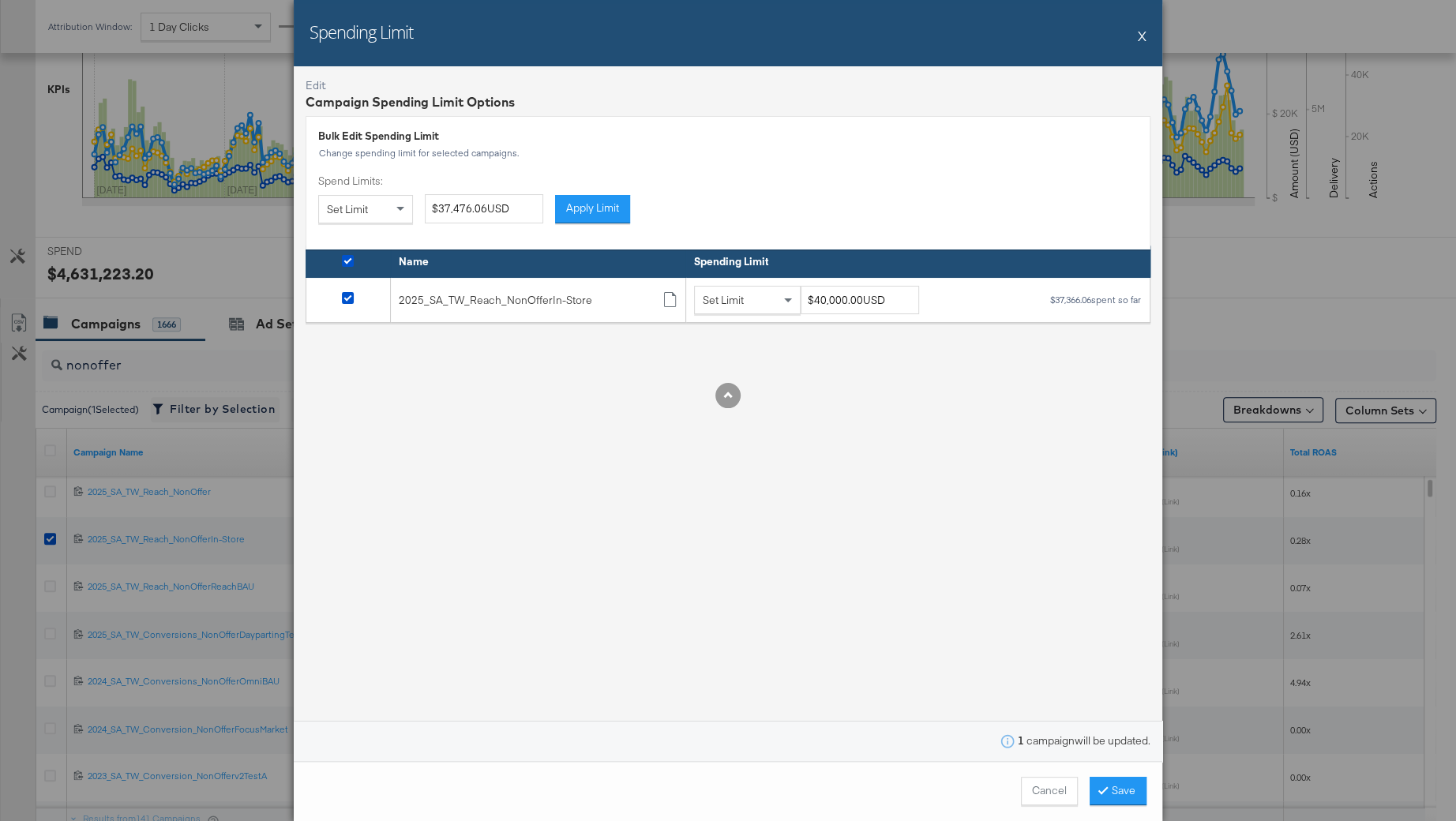
click at [956, 483] on div "Edit Campaign Spending Limit Options Bulk Edit Spending Limit Change spending l…" at bounding box center [728, 414] width 868 height 694
click at [1115, 793] on button "Save" at bounding box center [1119, 791] width 57 height 29
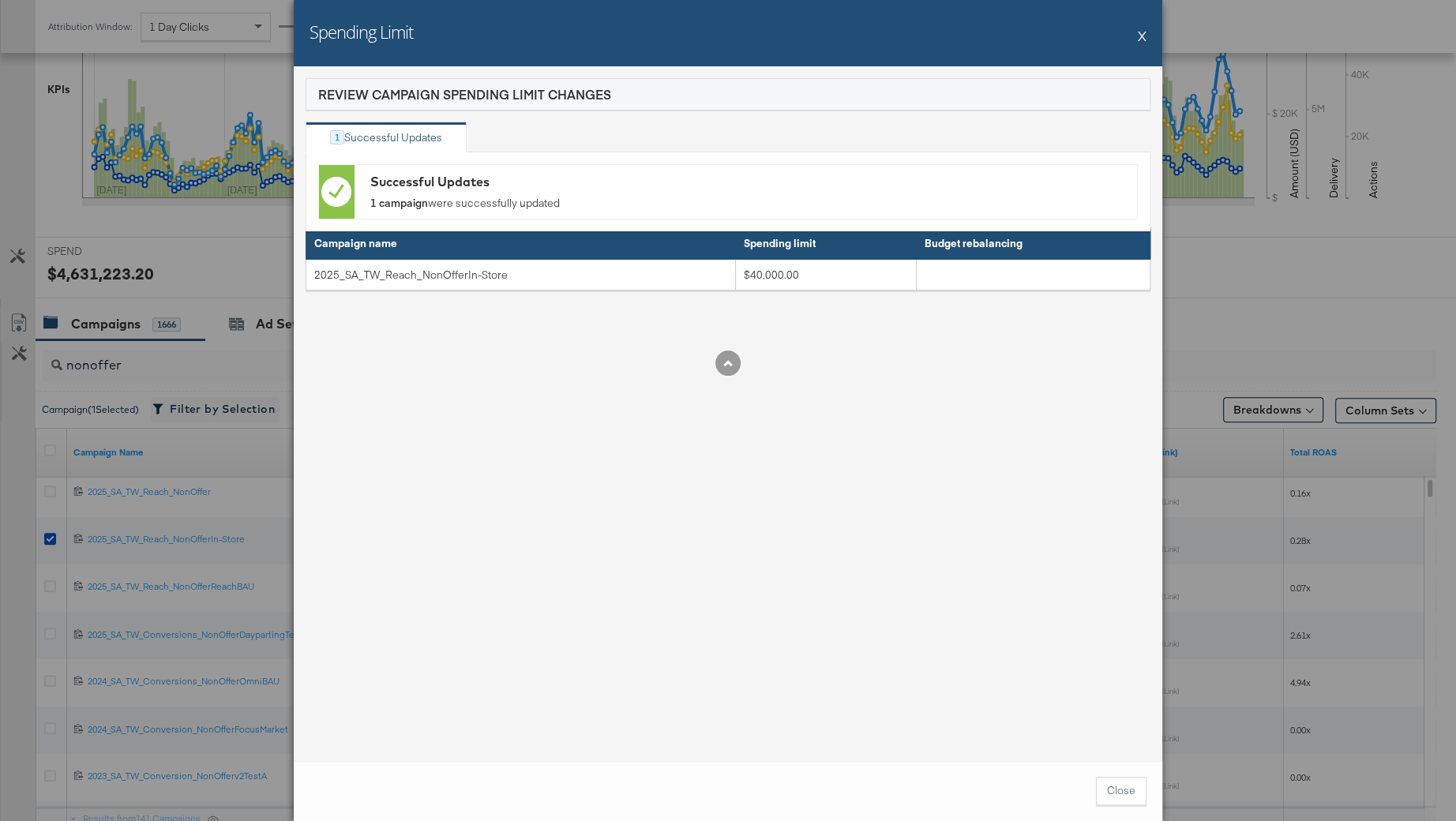
click at [1142, 36] on button "X" at bounding box center [1142, 35] width 8 height 31
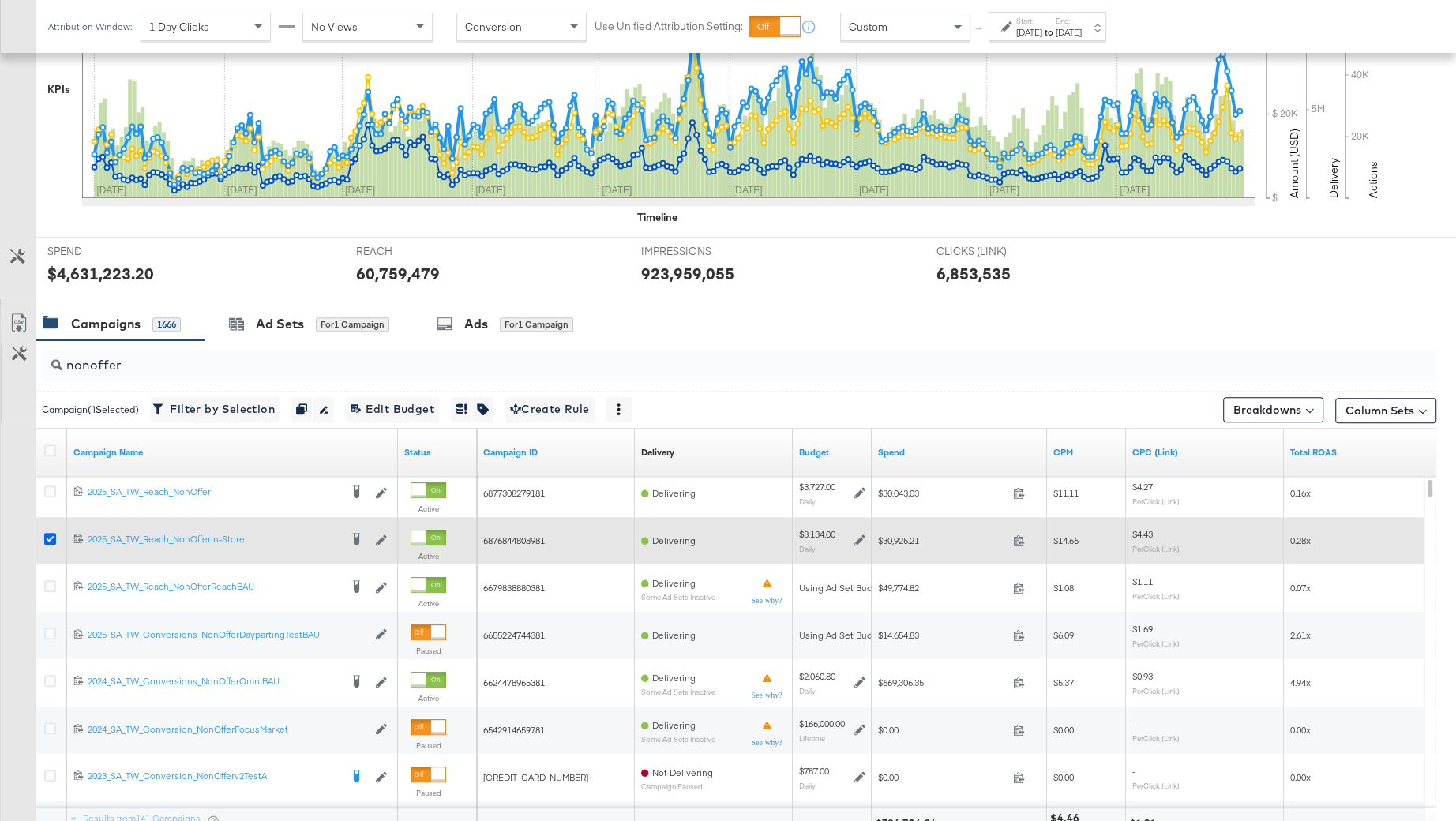
click at [47, 536] on icon at bounding box center [50, 538] width 12 height 12
click at [0, 0] on input "checkbox" at bounding box center [0, 0] width 0 height 0
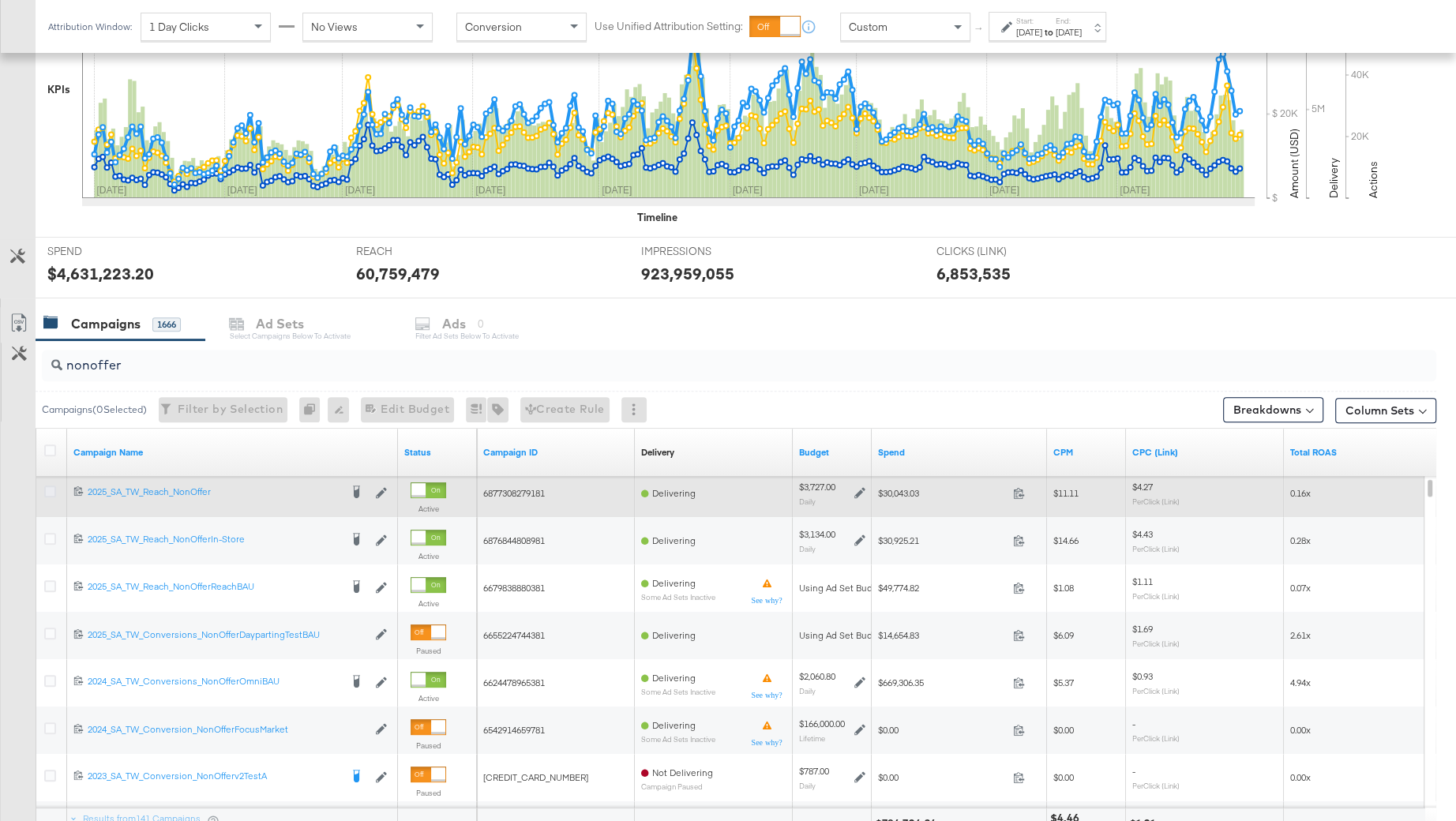
click at [52, 486] on icon at bounding box center [50, 491] width 12 height 12
click at [0, 0] on input "checkbox" at bounding box center [0, 0] width 0 height 0
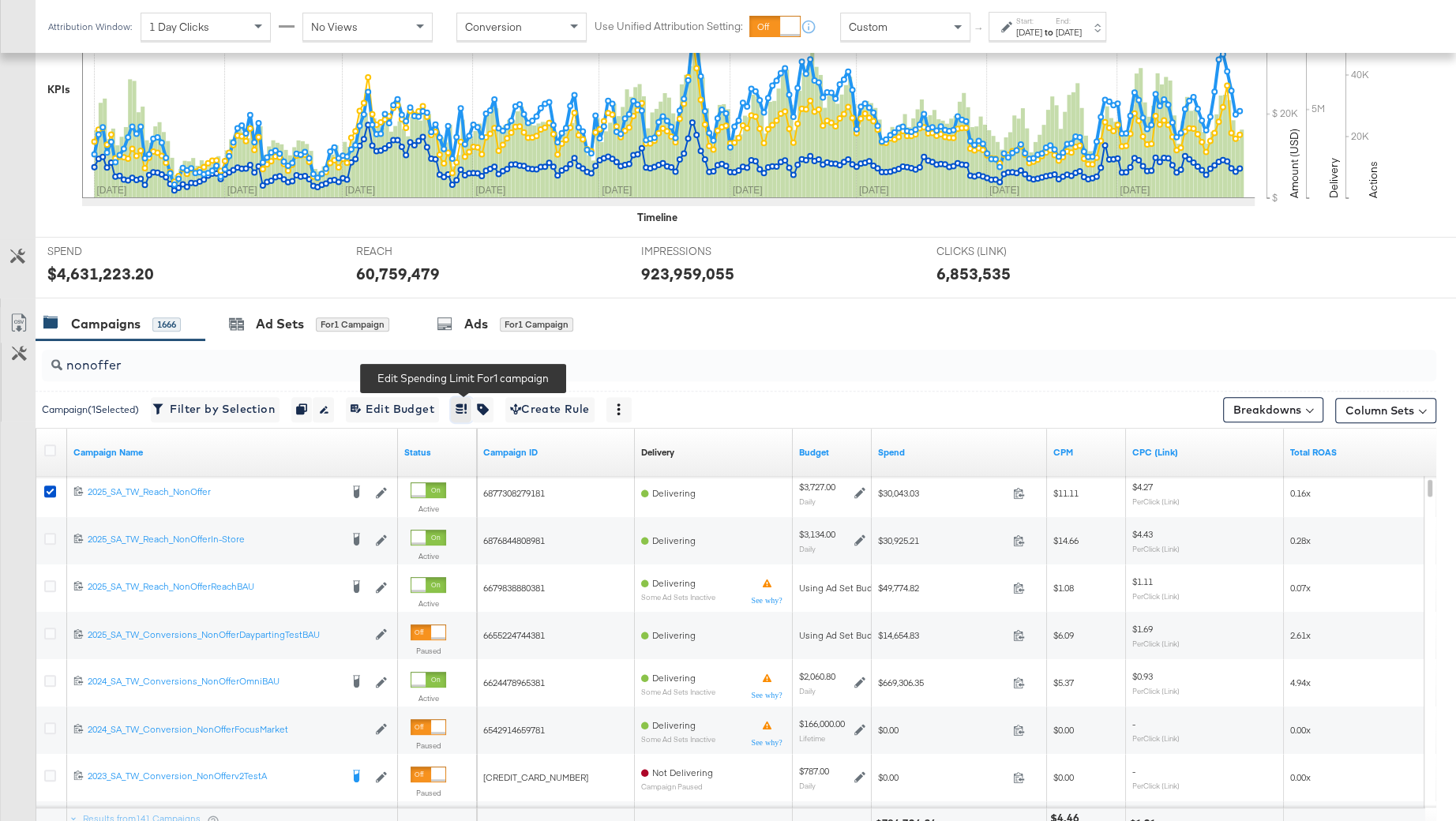
click at [463, 400] on button "button" at bounding box center [461, 409] width 21 height 25
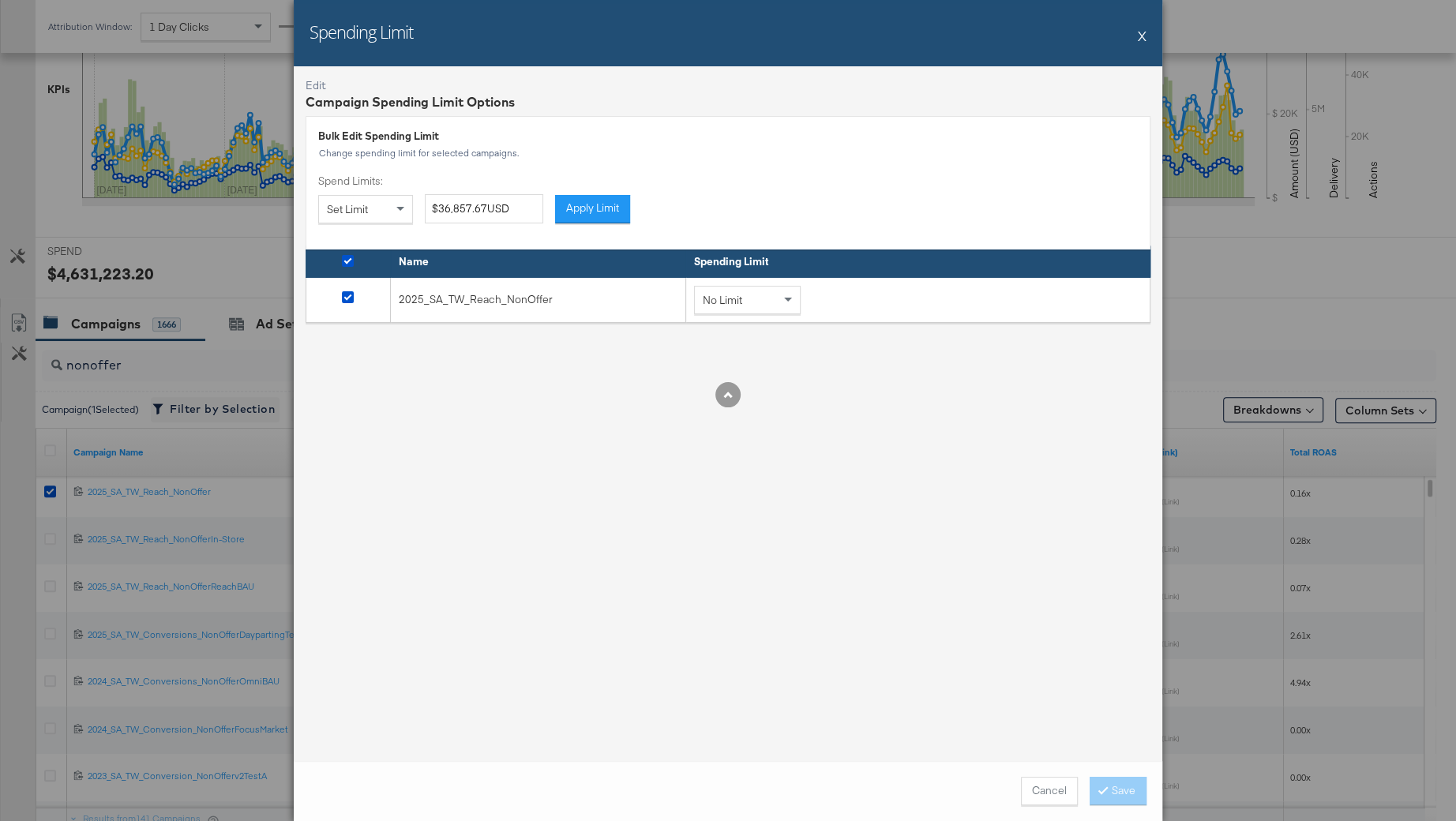
click at [753, 294] on div "No Limit" at bounding box center [747, 299] width 105 height 27
click at [823, 302] on input "$36,857.67USD" at bounding box center [860, 300] width 118 height 30
drag, startPoint x: 862, startPoint y: 302, endPoint x: 829, endPoint y: 301, distance: 33.0
click at [829, 302] on input "$40,857.67USD" at bounding box center [860, 300] width 118 height 30
type input "$40,000.00USD"
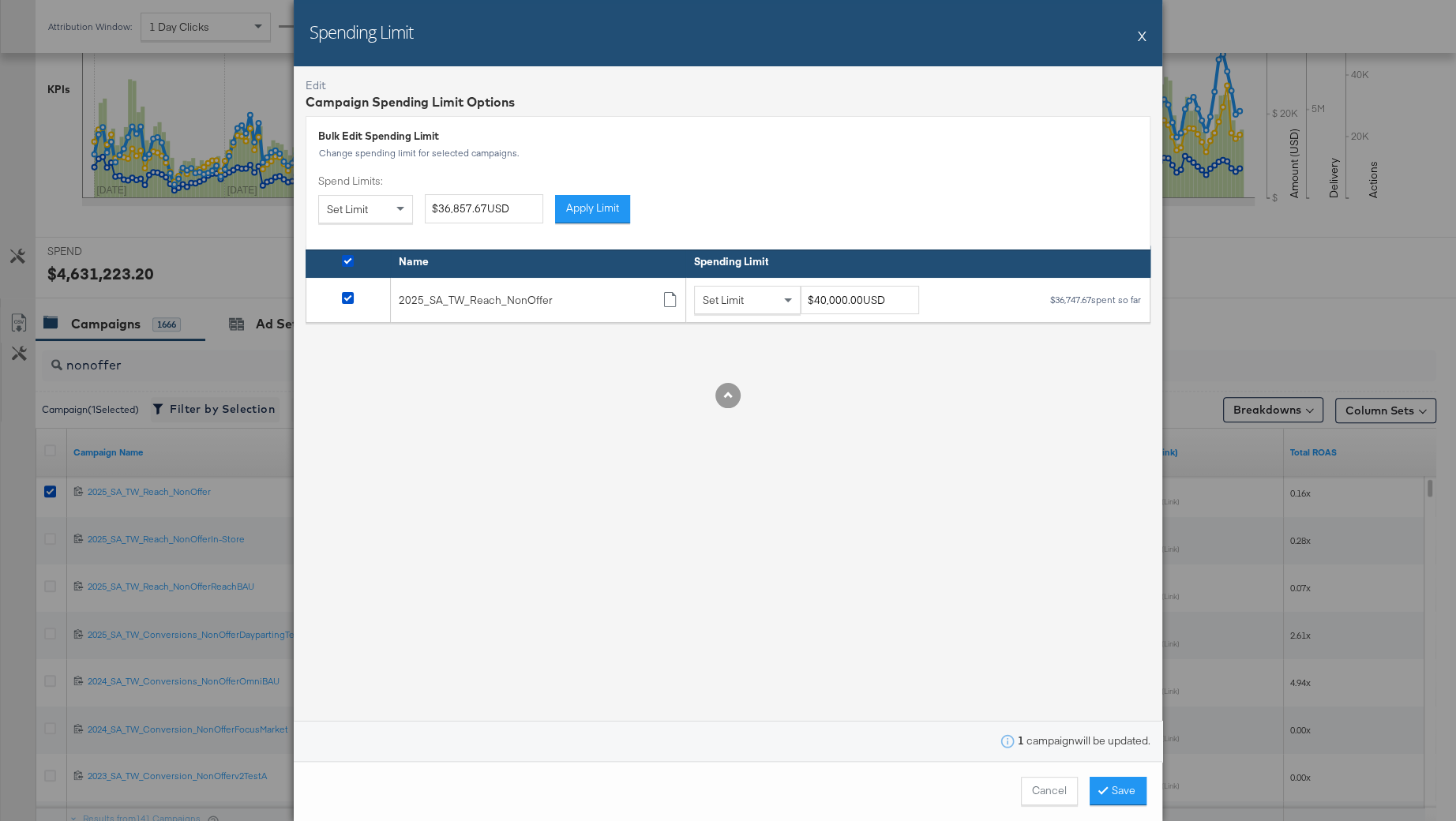
click at [878, 448] on div "Edit Campaign Spending Limit Options Bulk Edit Spending Limit Change spending l…" at bounding box center [728, 414] width 868 height 694
click at [1107, 784] on span at bounding box center [1107, 791] width 11 height 15
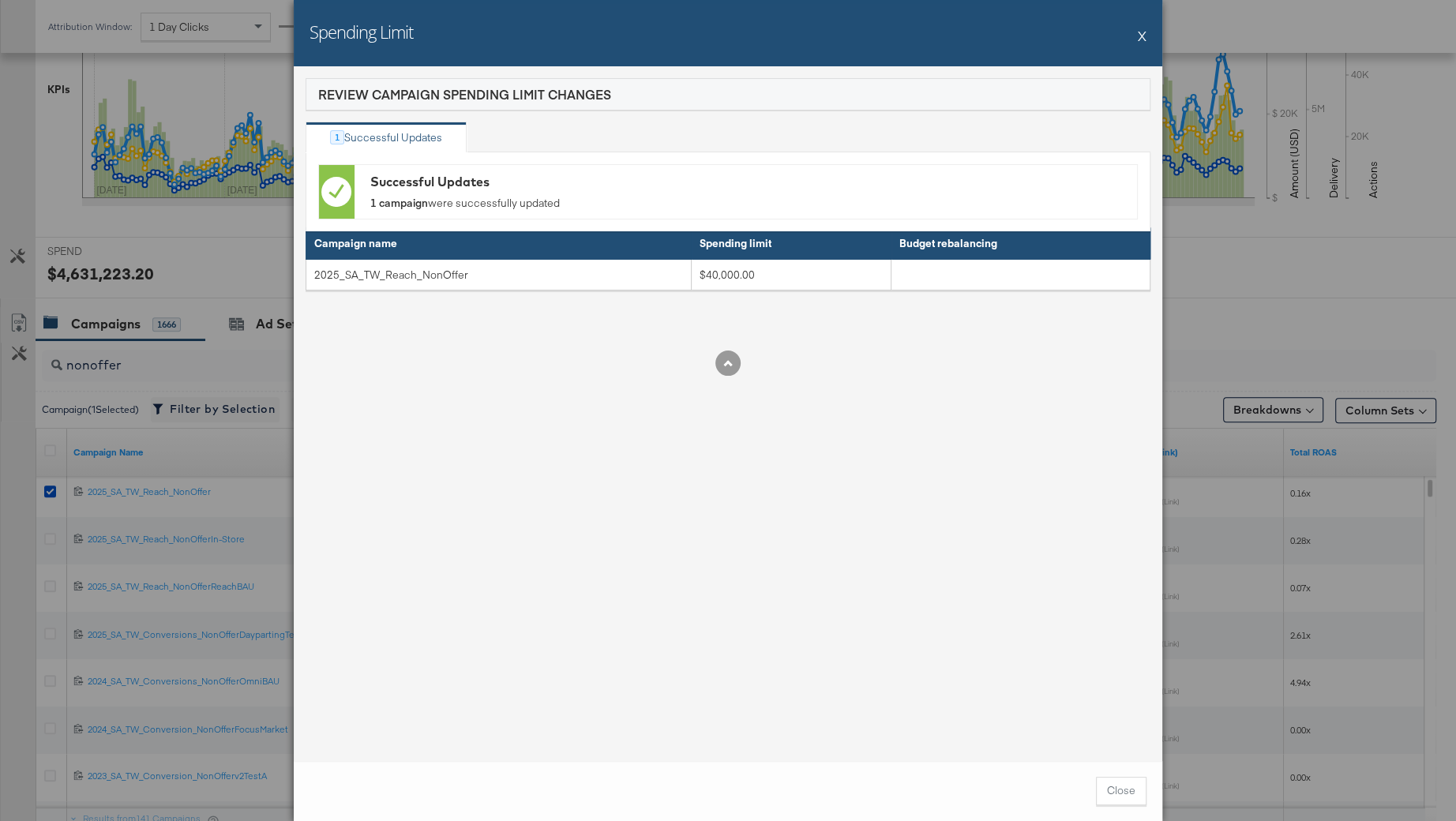
click at [1143, 30] on button "X" at bounding box center [1142, 35] width 8 height 31
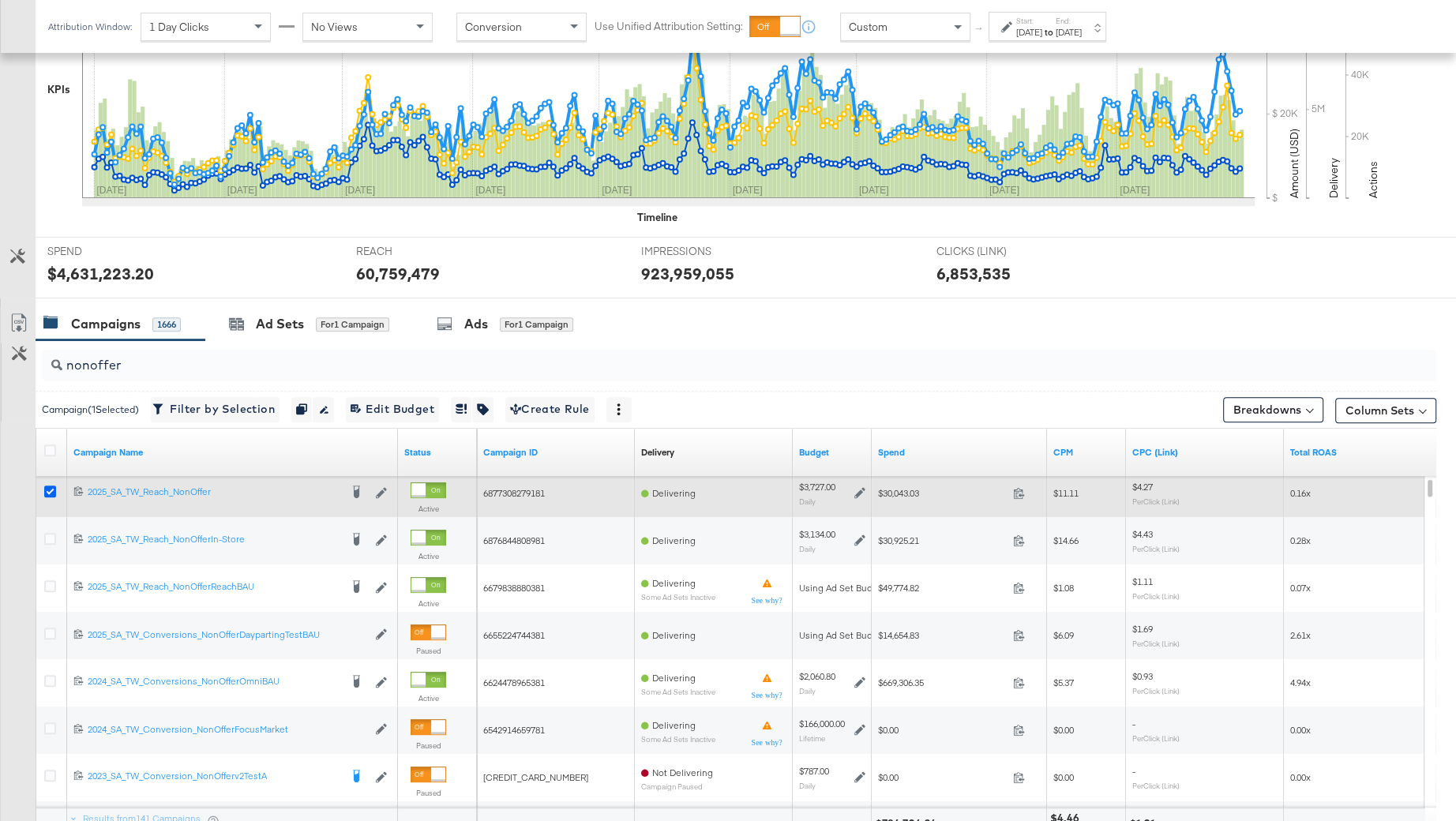
click at [53, 488] on icon at bounding box center [50, 491] width 12 height 12
click at [0, 0] on input "checkbox" at bounding box center [0, 0] width 0 height 0
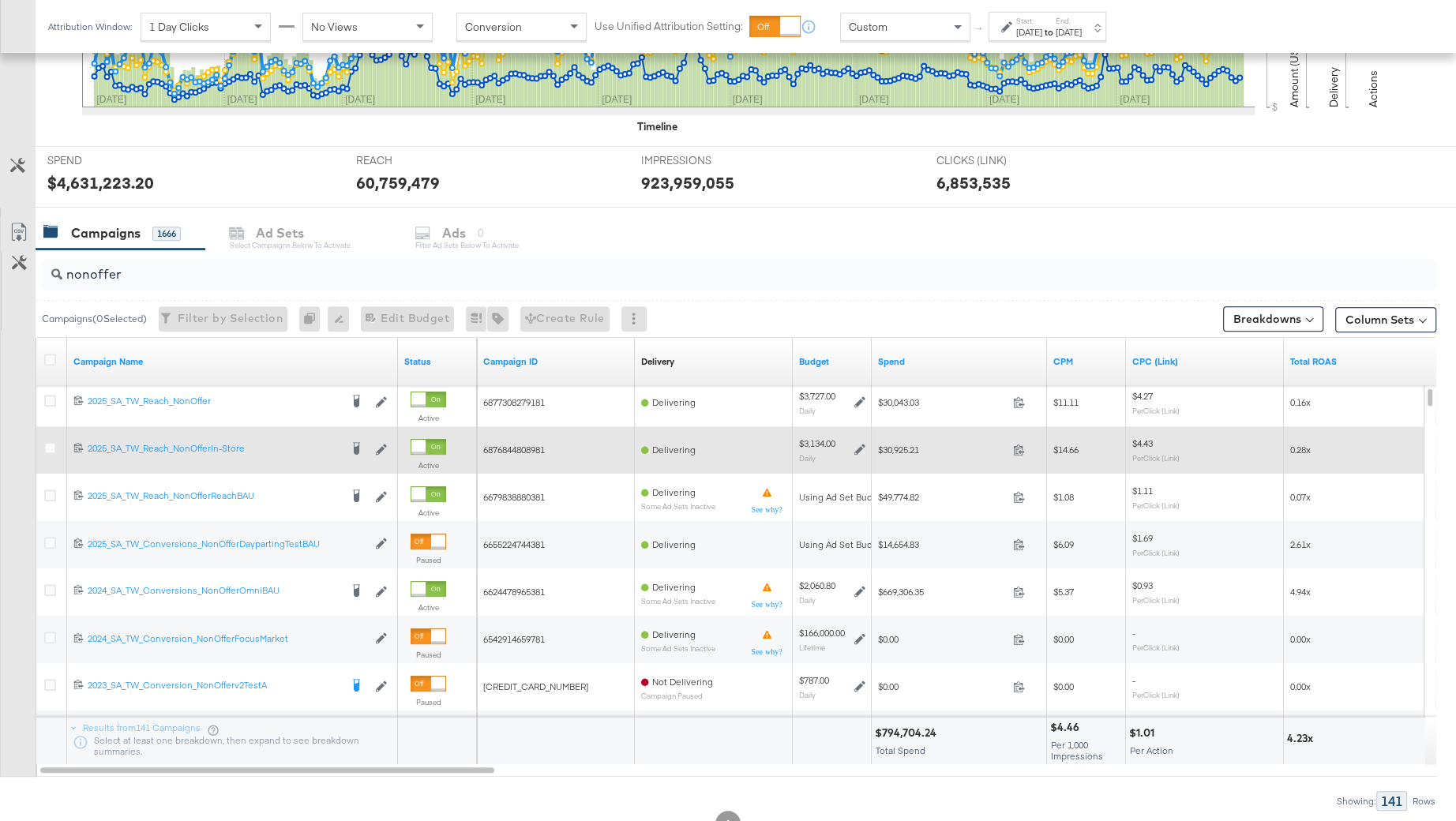
scroll to position [535, 0]
